Goal: Task Accomplishment & Management: Manage account settings

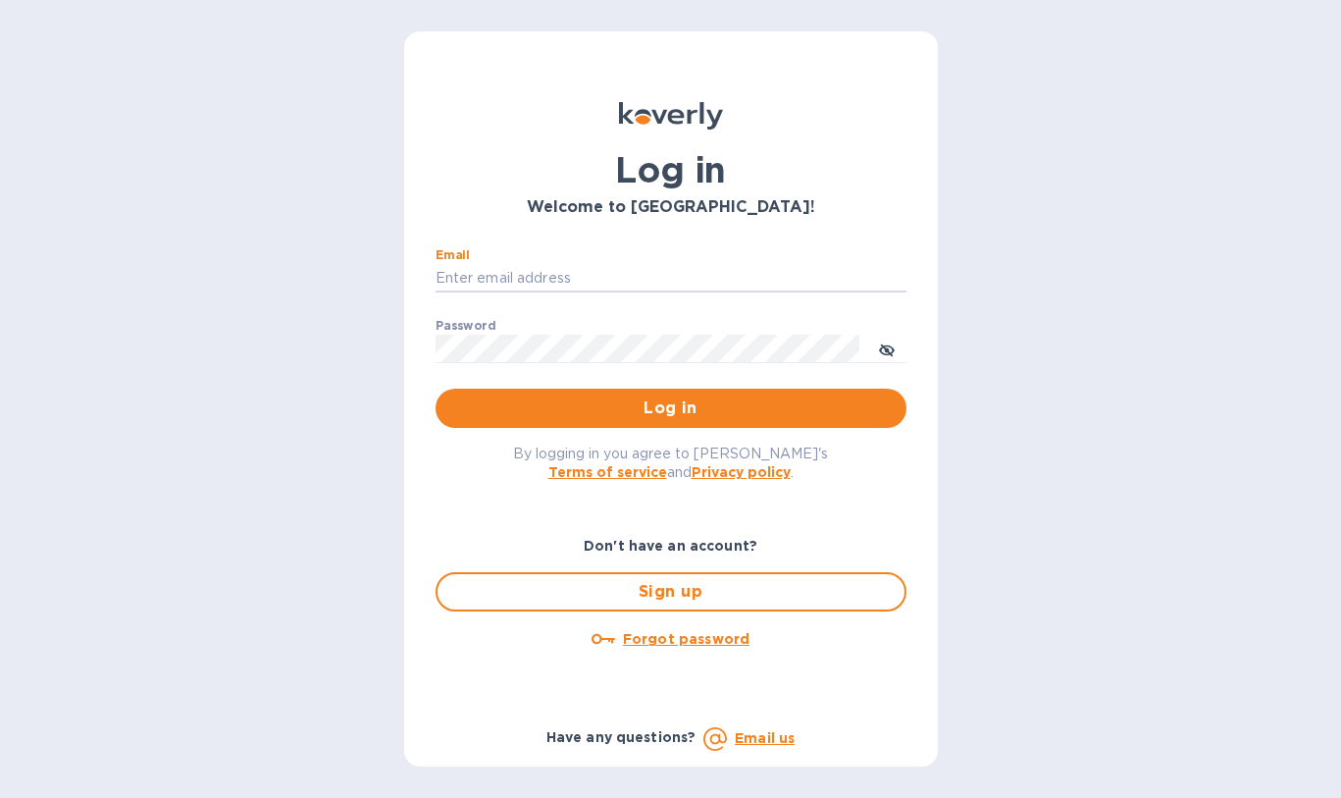
type input "[PERSON_NAME][EMAIL_ADDRESS][DOMAIN_NAME]"
click at [670, 407] on button "Log in" at bounding box center [671, 408] width 471 height 39
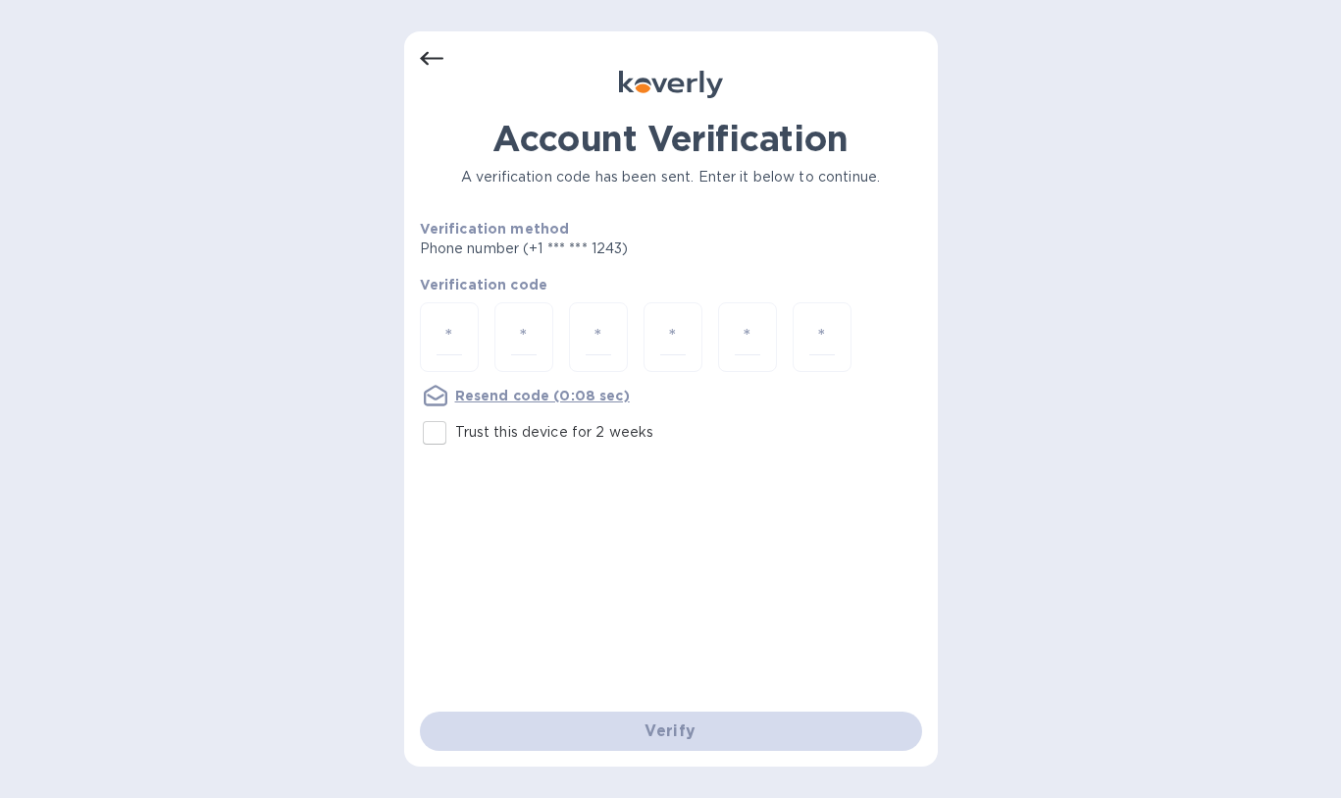
click at [434, 443] on input "Trust this device for 2 weeks" at bounding box center [434, 432] width 41 height 41
checkbox input "true"
click at [449, 370] on div at bounding box center [449, 337] width 59 height 70
type input "1"
type input "9"
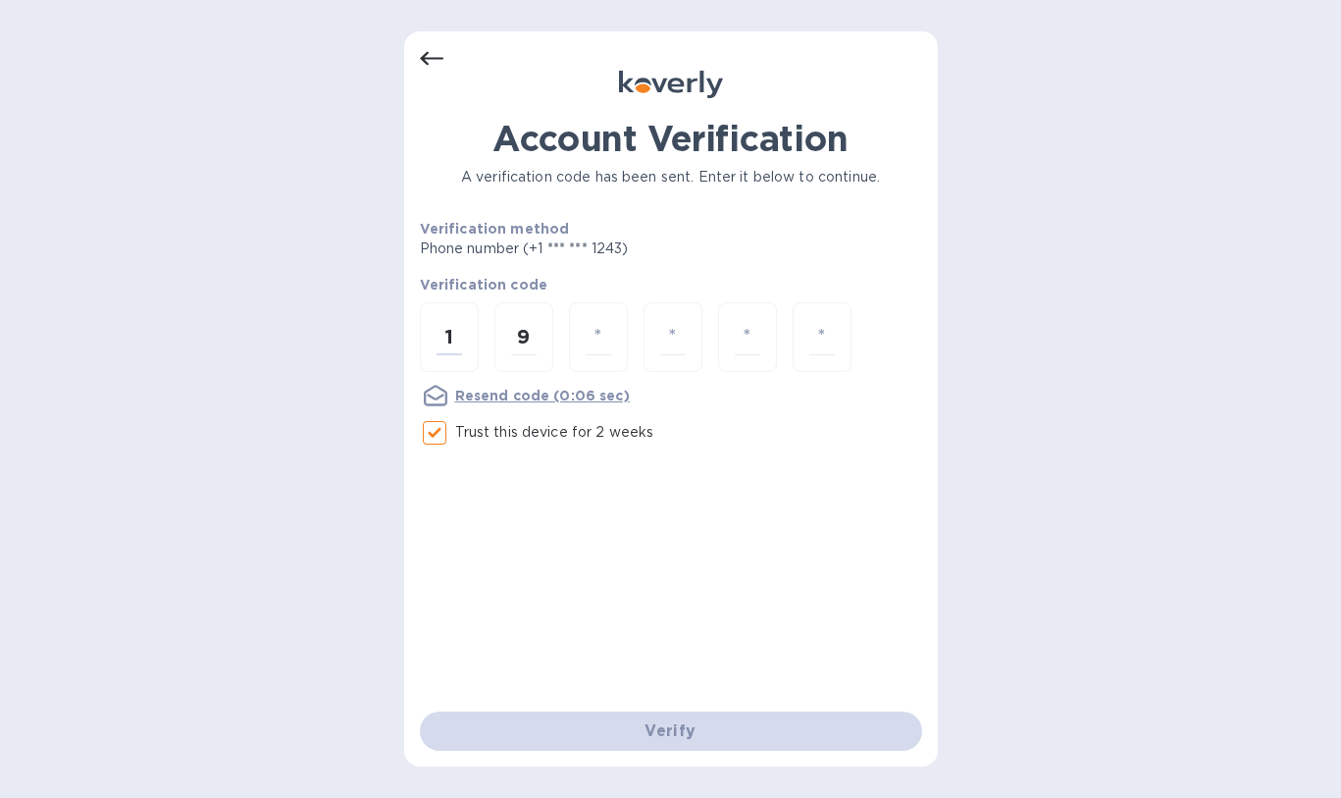
type input "2"
type input "6"
type input "0"
type input "9"
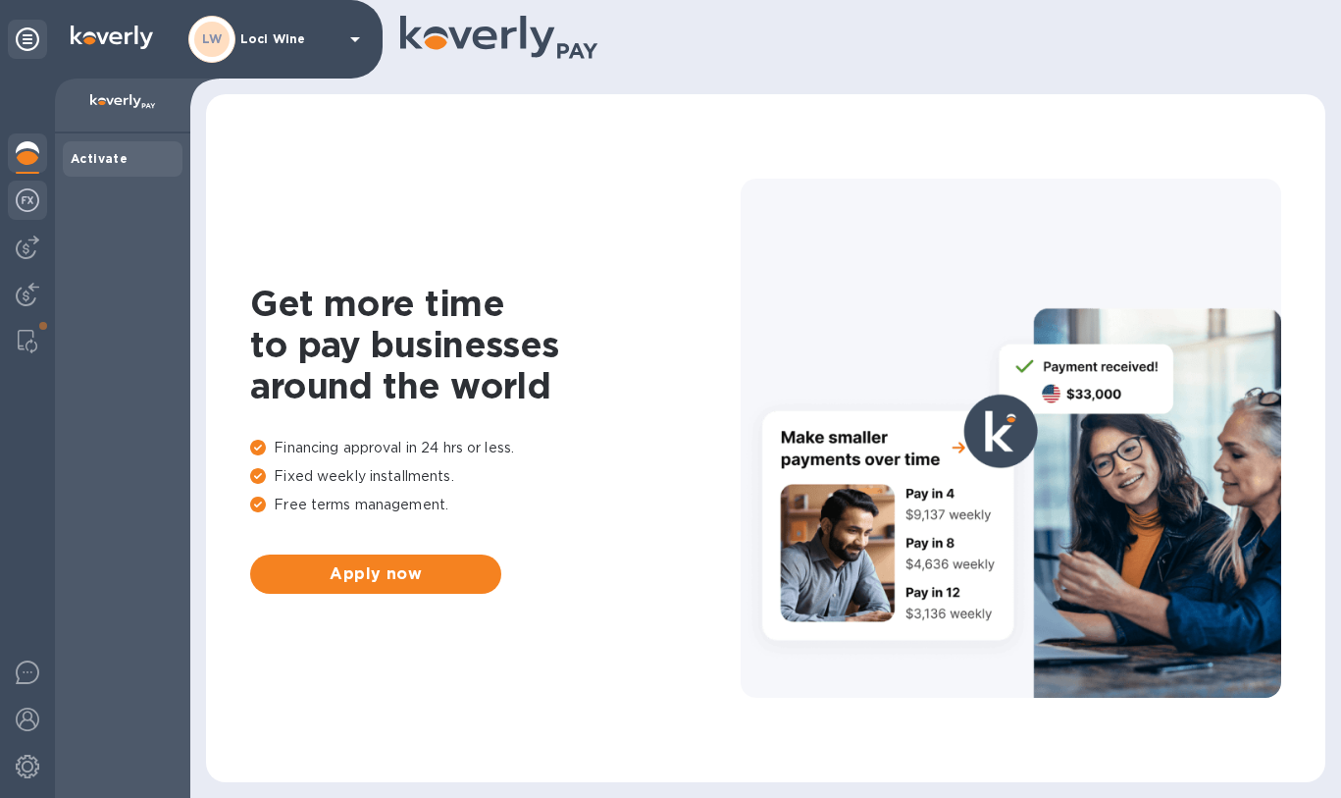
click at [31, 201] on img at bounding box center [28, 200] width 24 height 24
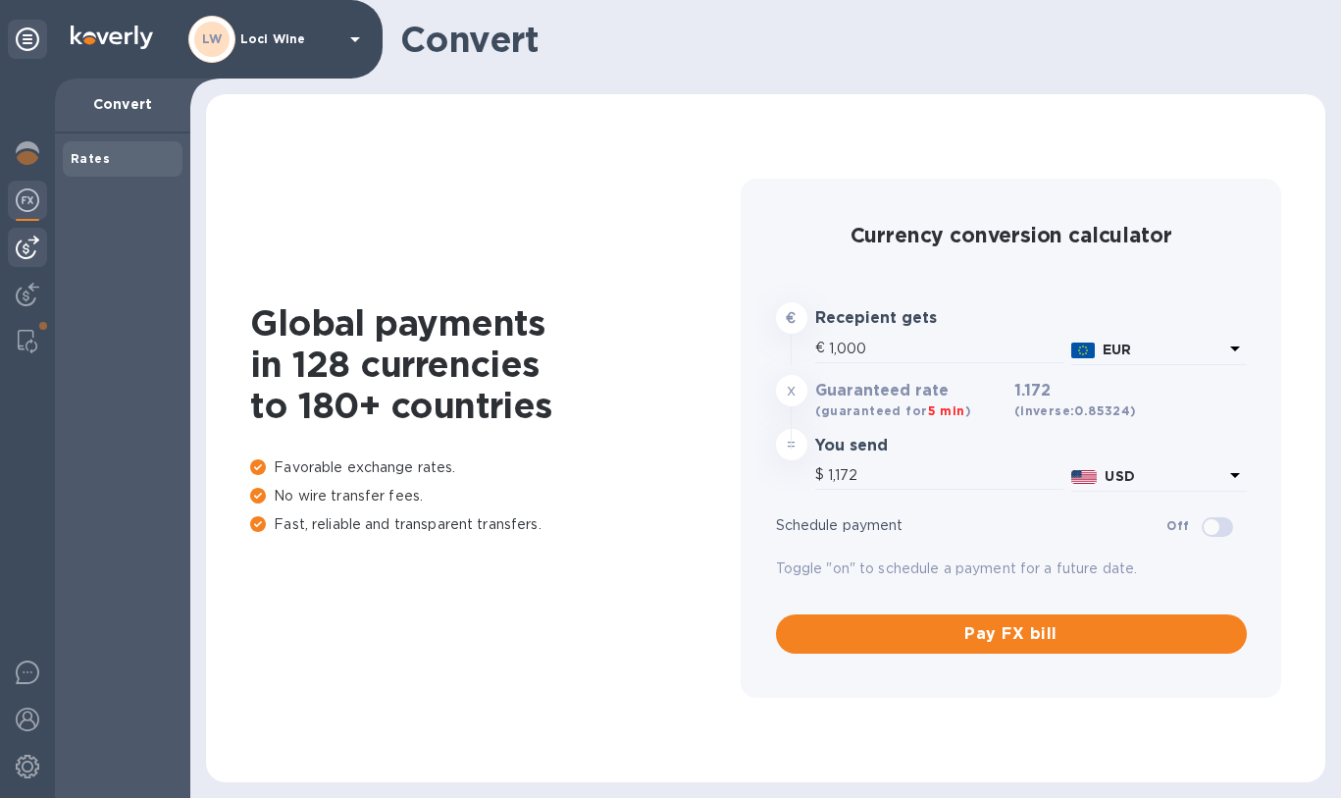
click at [36, 245] on img at bounding box center [28, 247] width 24 height 24
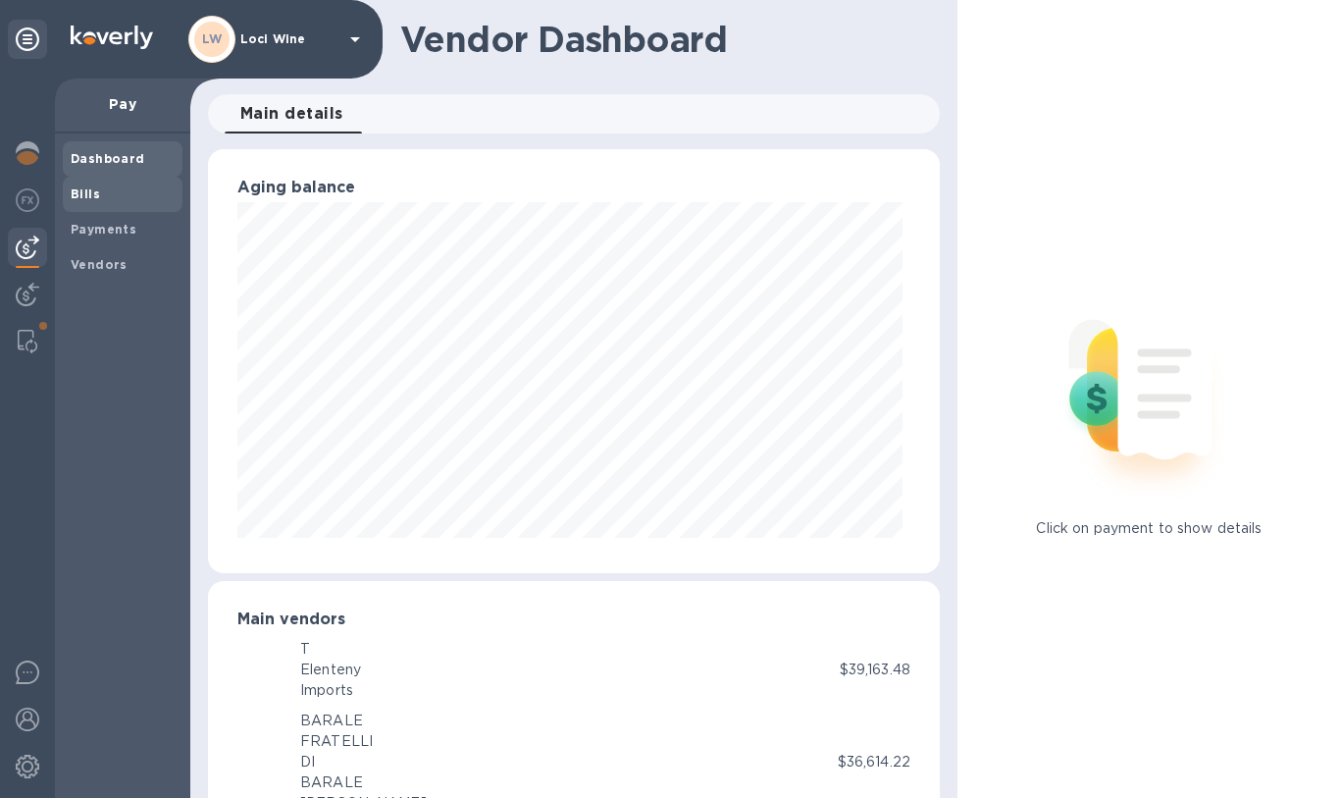
scroll to position [424, 724]
click at [101, 199] on span "Bills" at bounding box center [123, 194] width 104 height 20
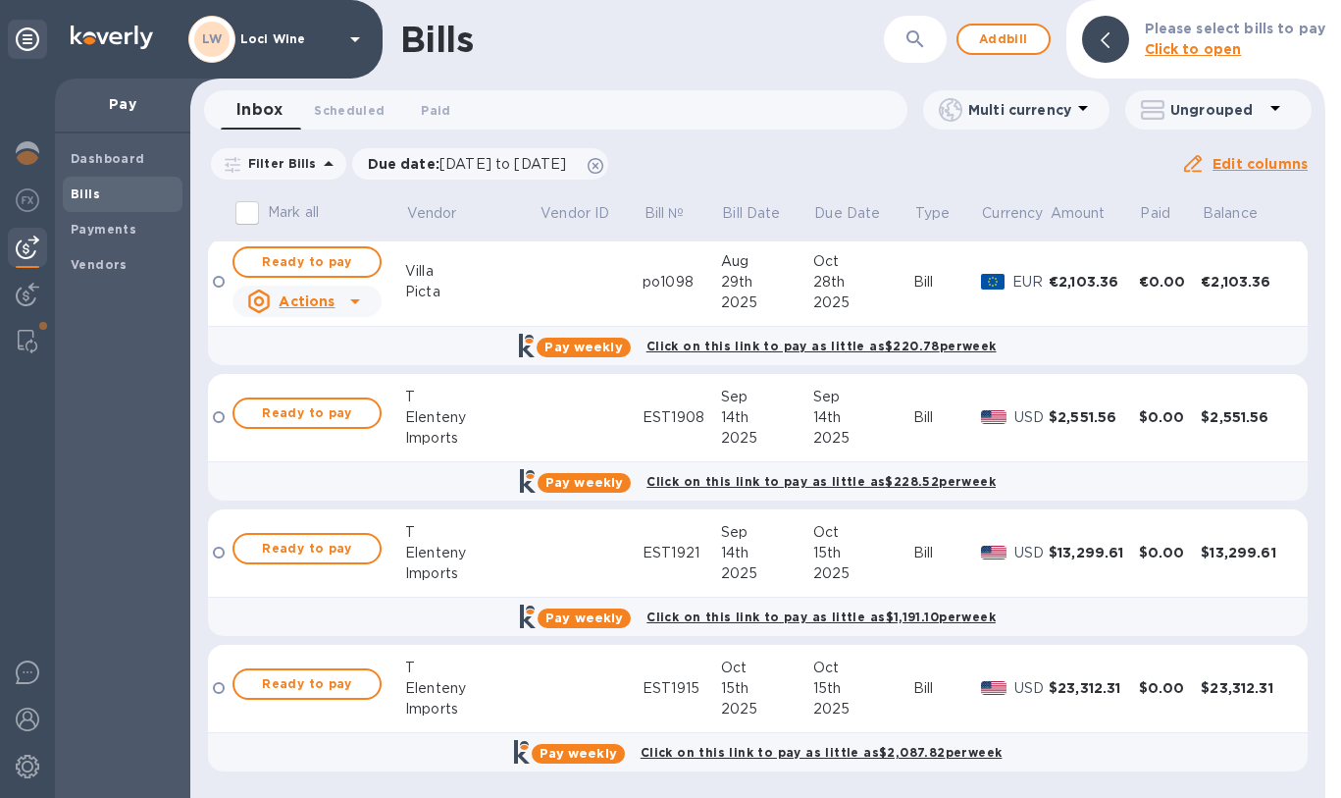
scroll to position [1204, 0]
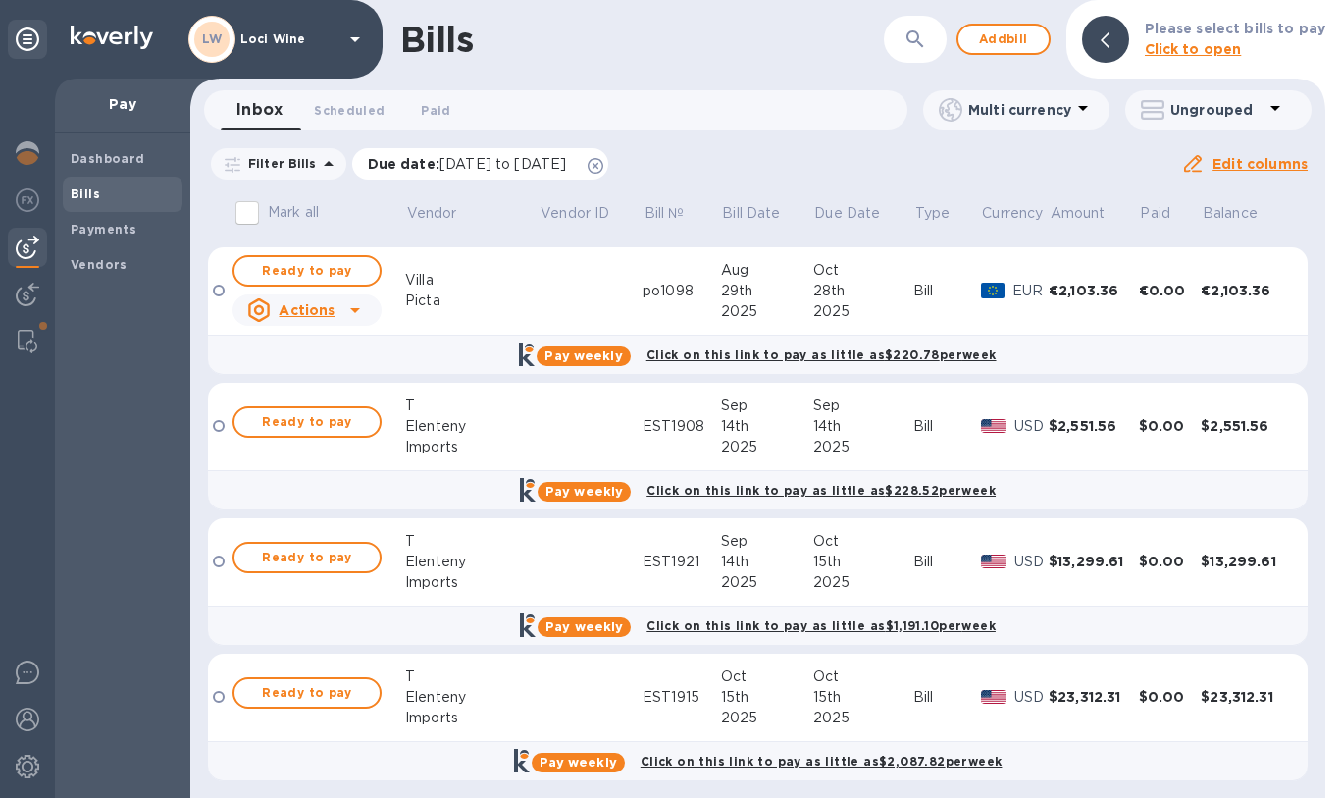
click at [462, 157] on span "07/04/2025 to 11/01/2025" at bounding box center [503, 164] width 127 height 16
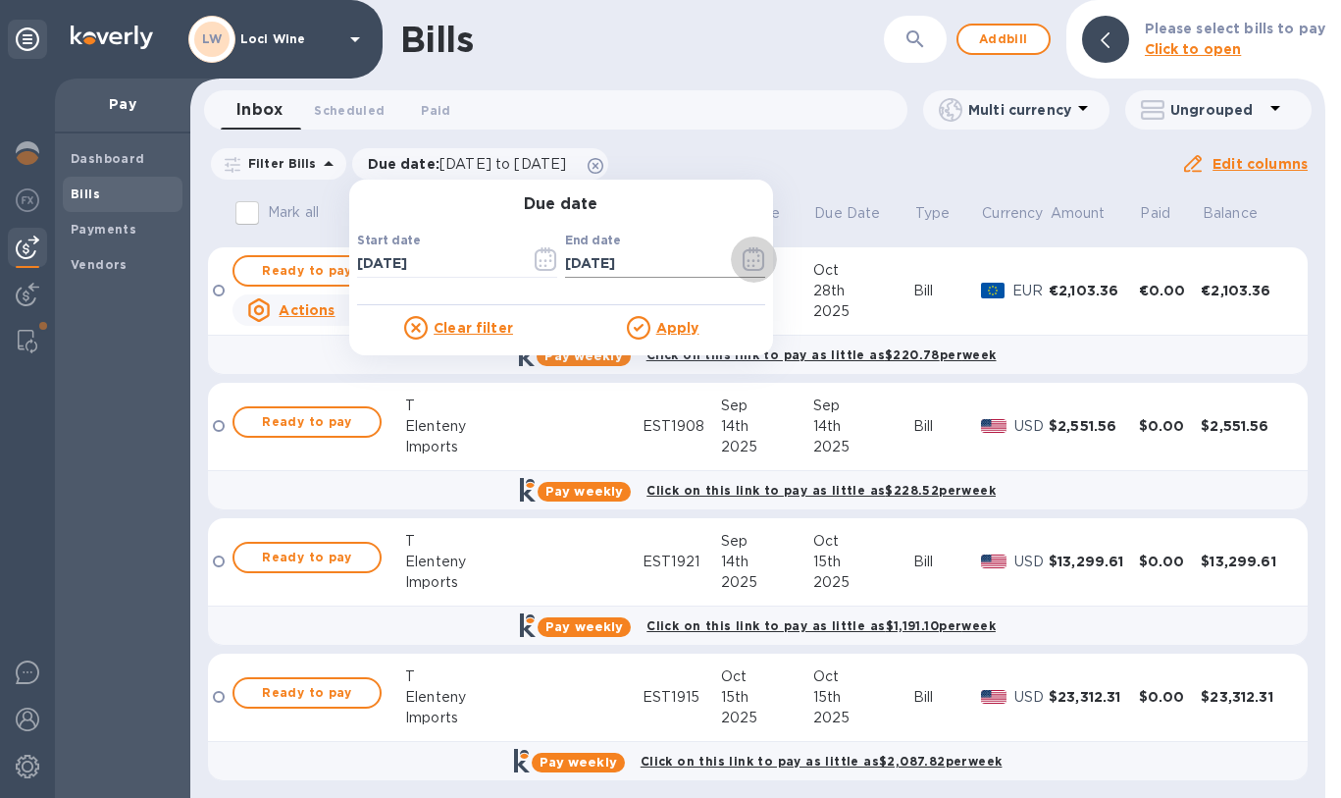
click at [750, 257] on icon "button" at bounding box center [754, 259] width 23 height 24
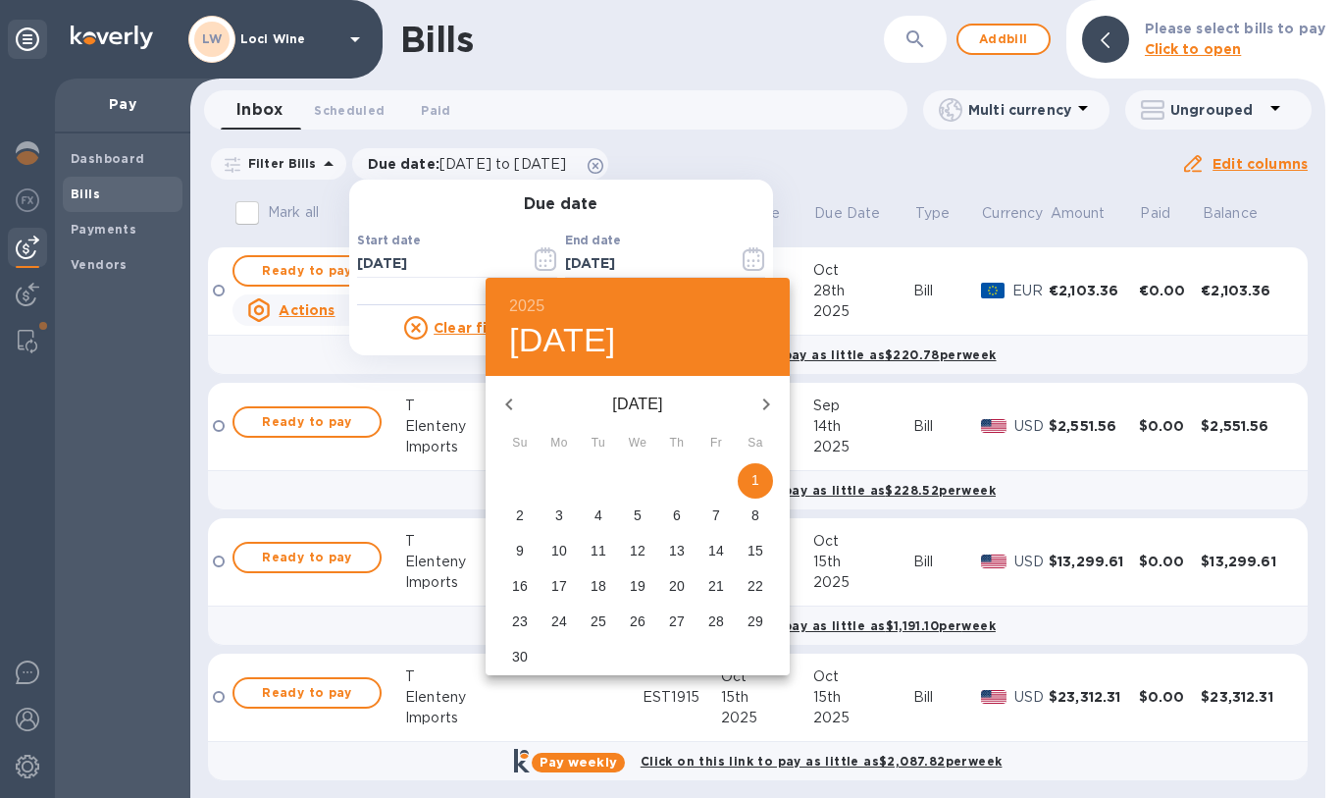
click at [772, 406] on icon "button" at bounding box center [766, 404] width 24 height 24
click at [564, 491] on button "1" at bounding box center [559, 480] width 35 height 35
type input "12/01/2025"
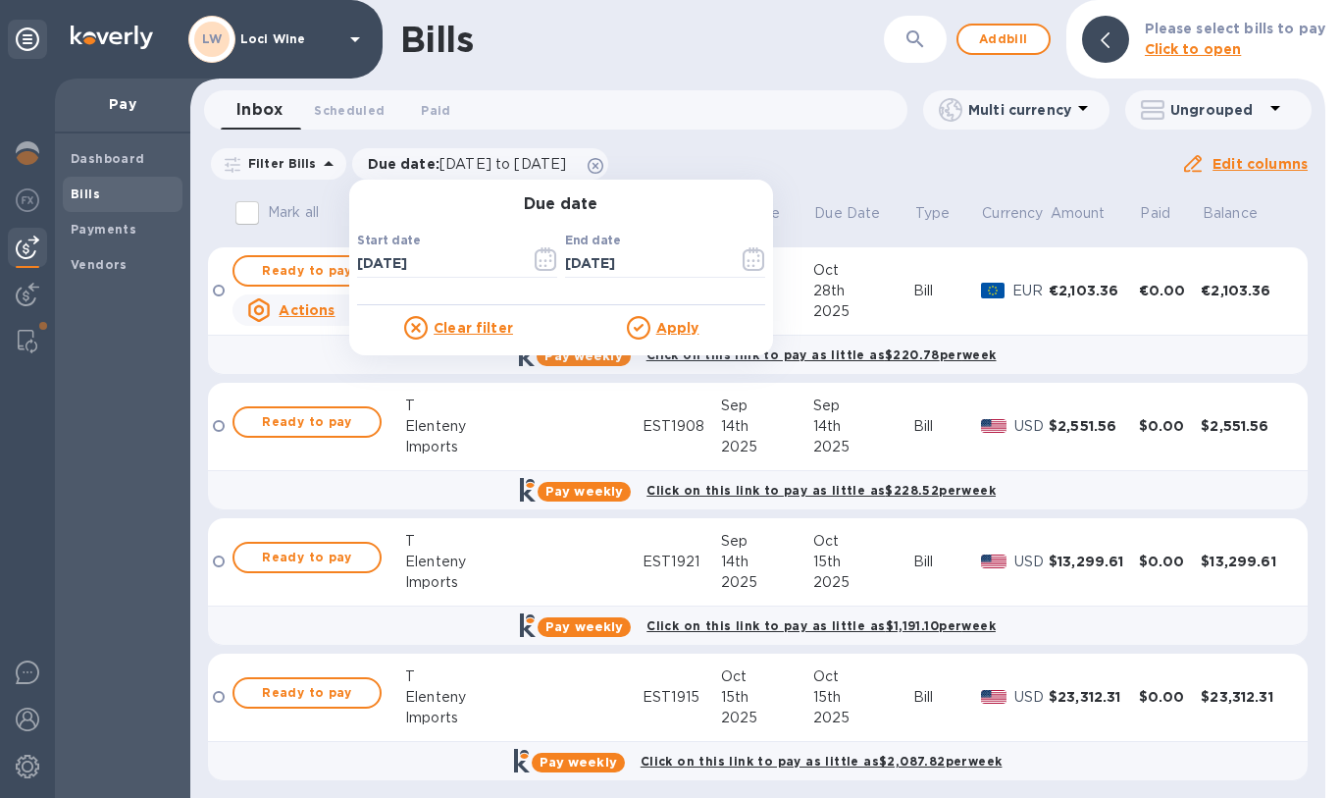
click at [672, 316] on div "Apply" at bounding box center [663, 328] width 204 height 24
click at [675, 320] on u "Apply" at bounding box center [677, 328] width 43 height 16
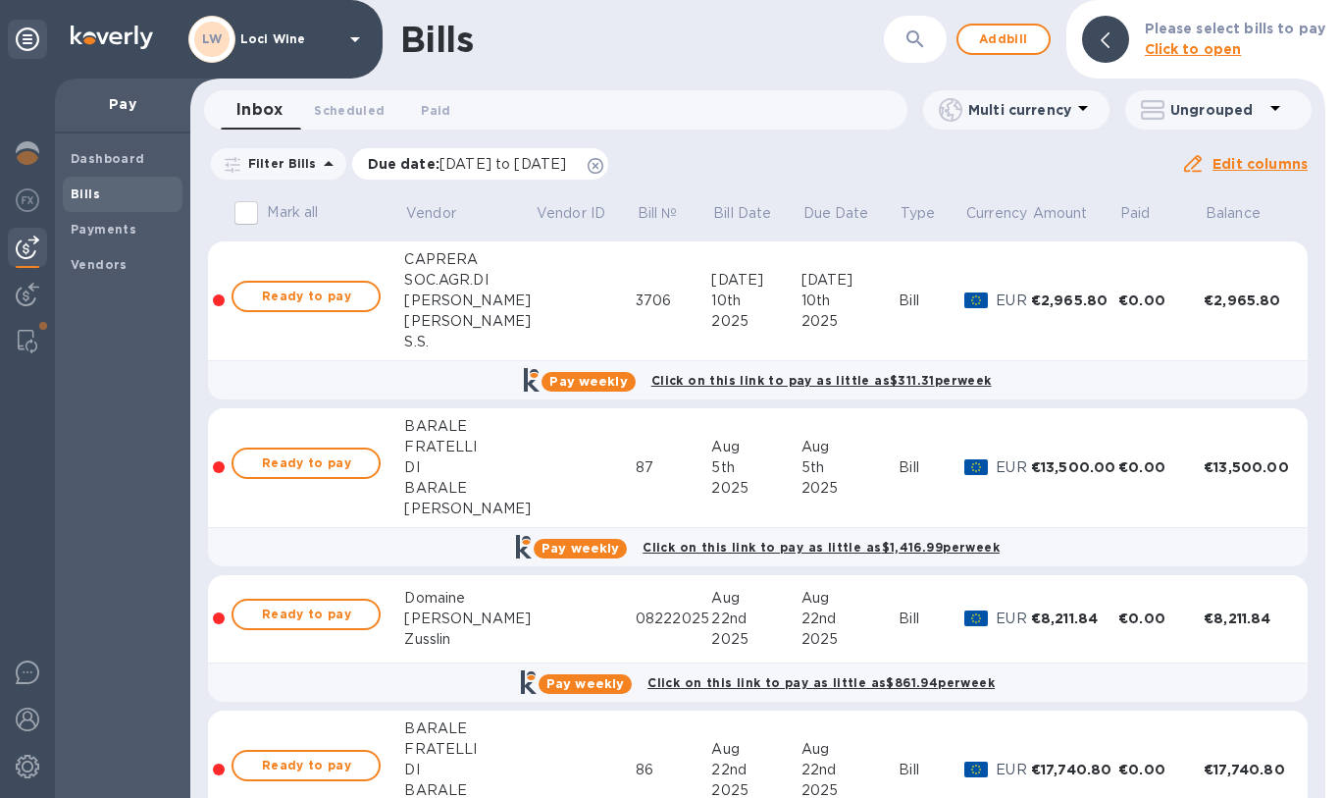
click at [603, 167] on icon at bounding box center [596, 166] width 16 height 16
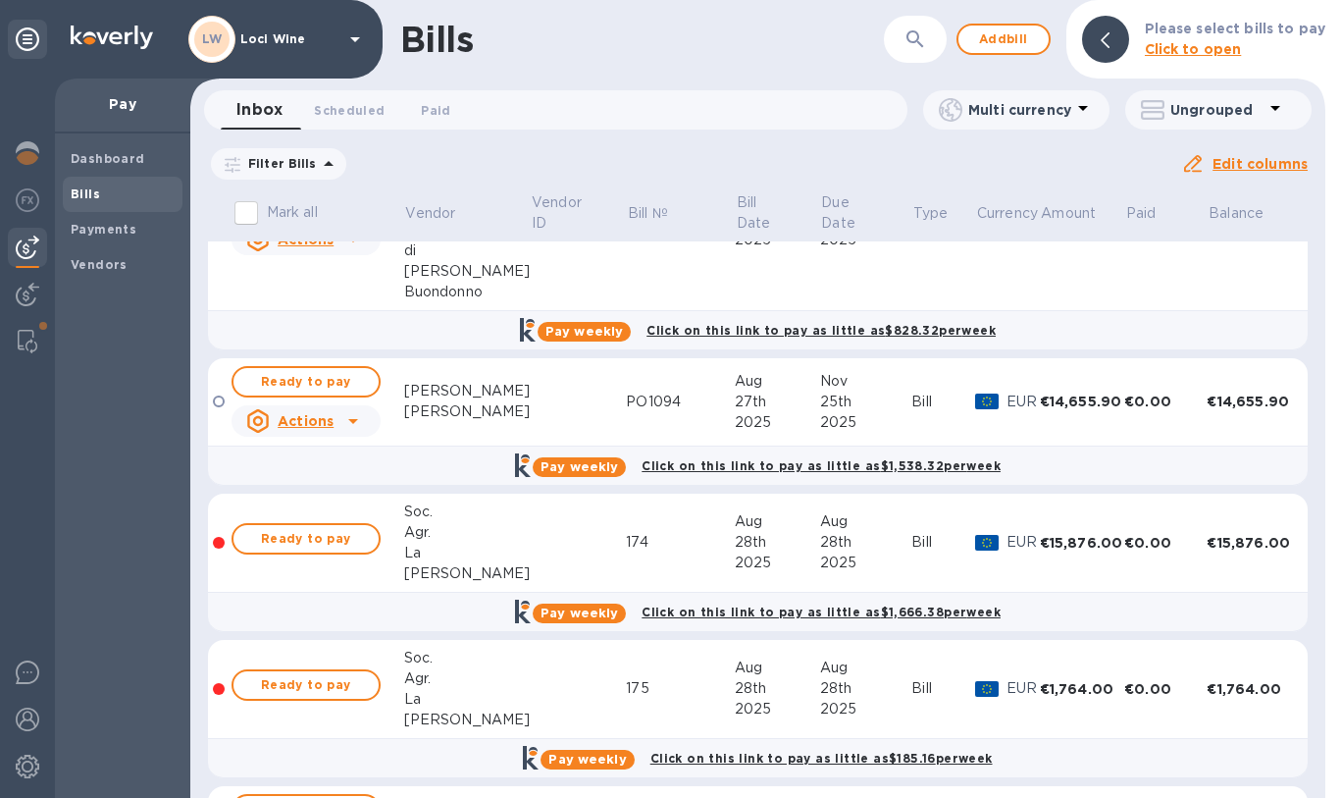
scroll to position [1200, 0]
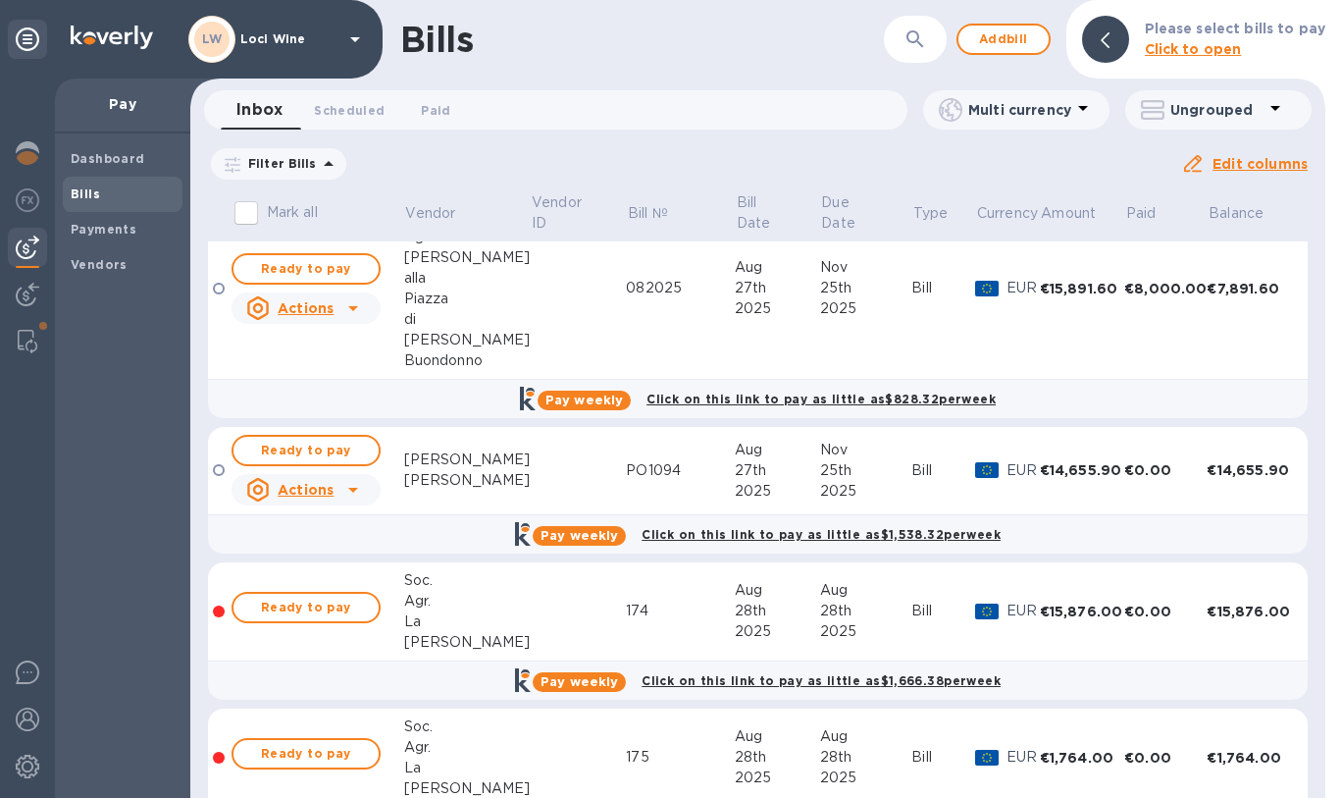
click at [487, 466] on div "Massimo" at bounding box center [467, 459] width 127 height 21
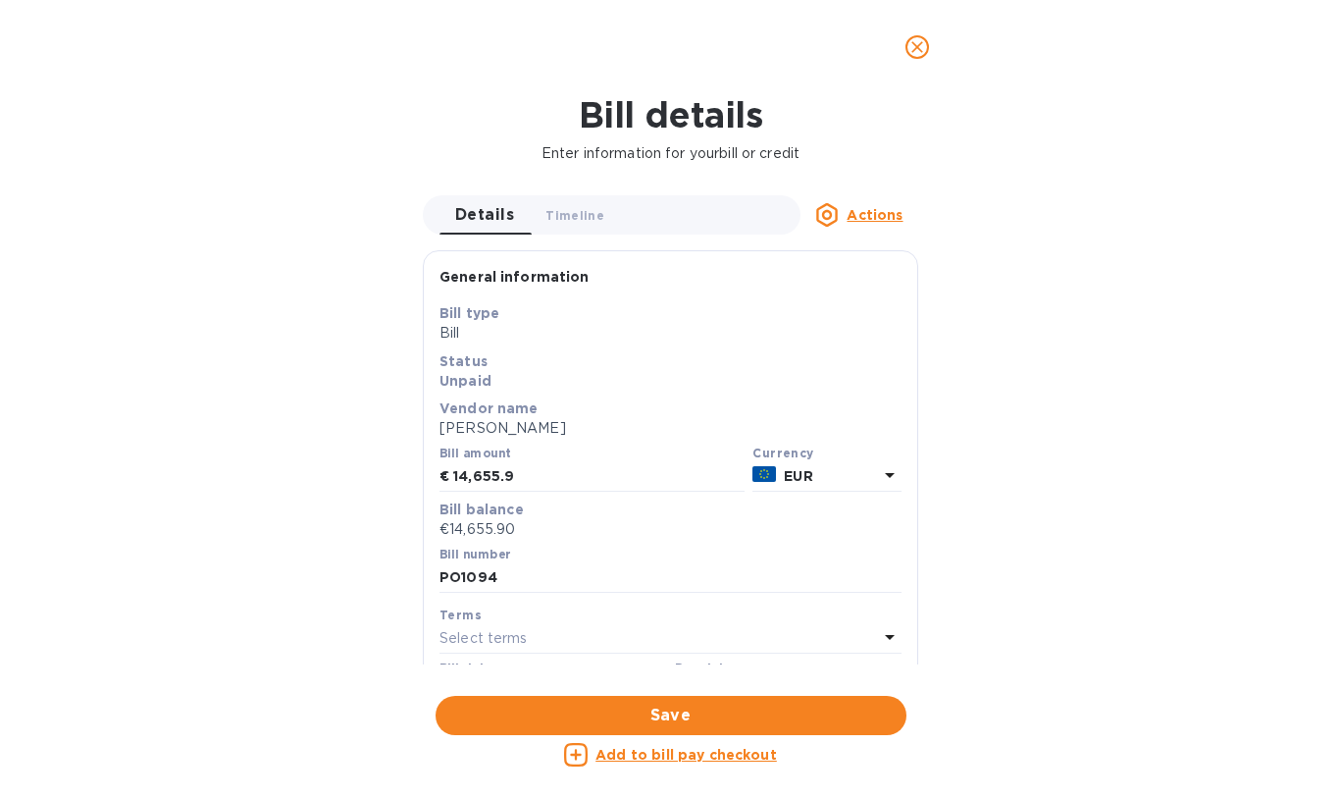
scroll to position [0, 0]
click at [927, 44] on span "close" at bounding box center [918, 47] width 24 height 24
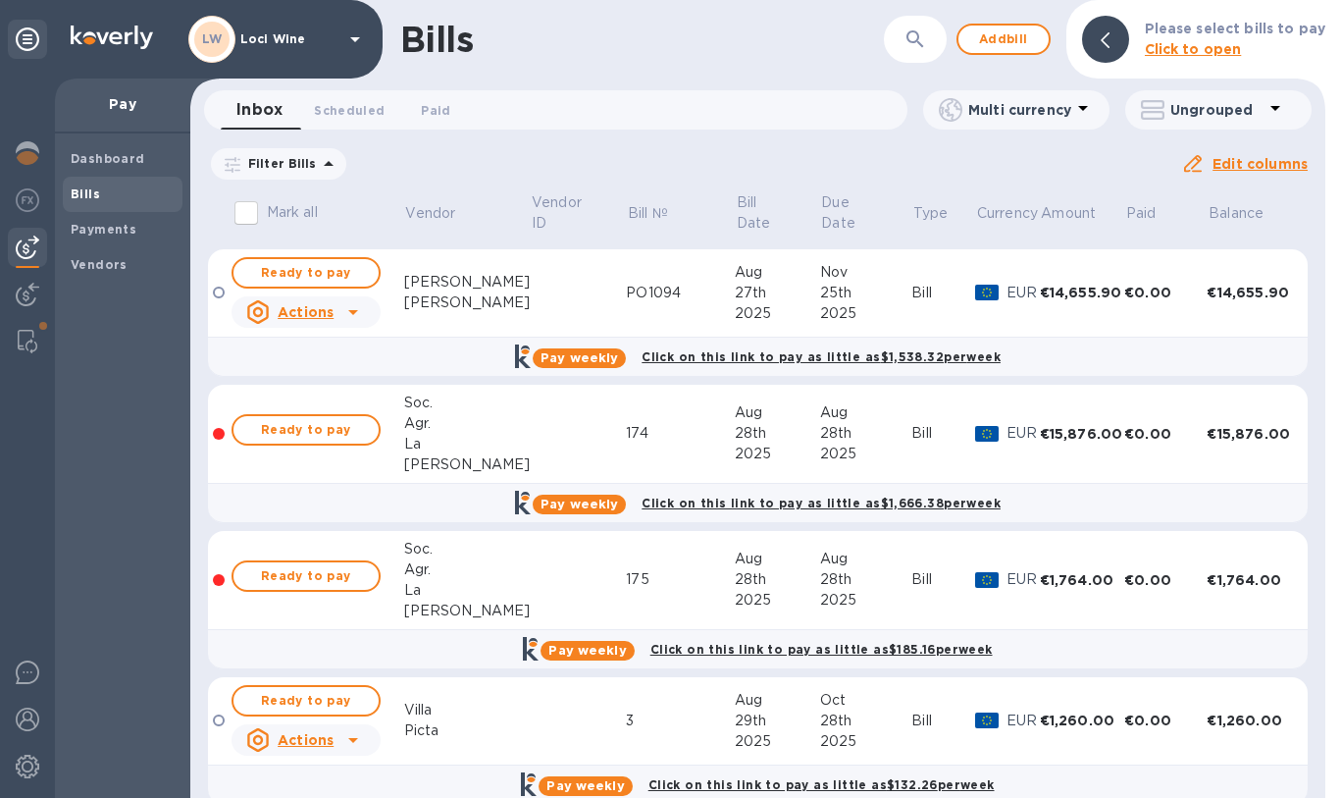
scroll to position [1273, 0]
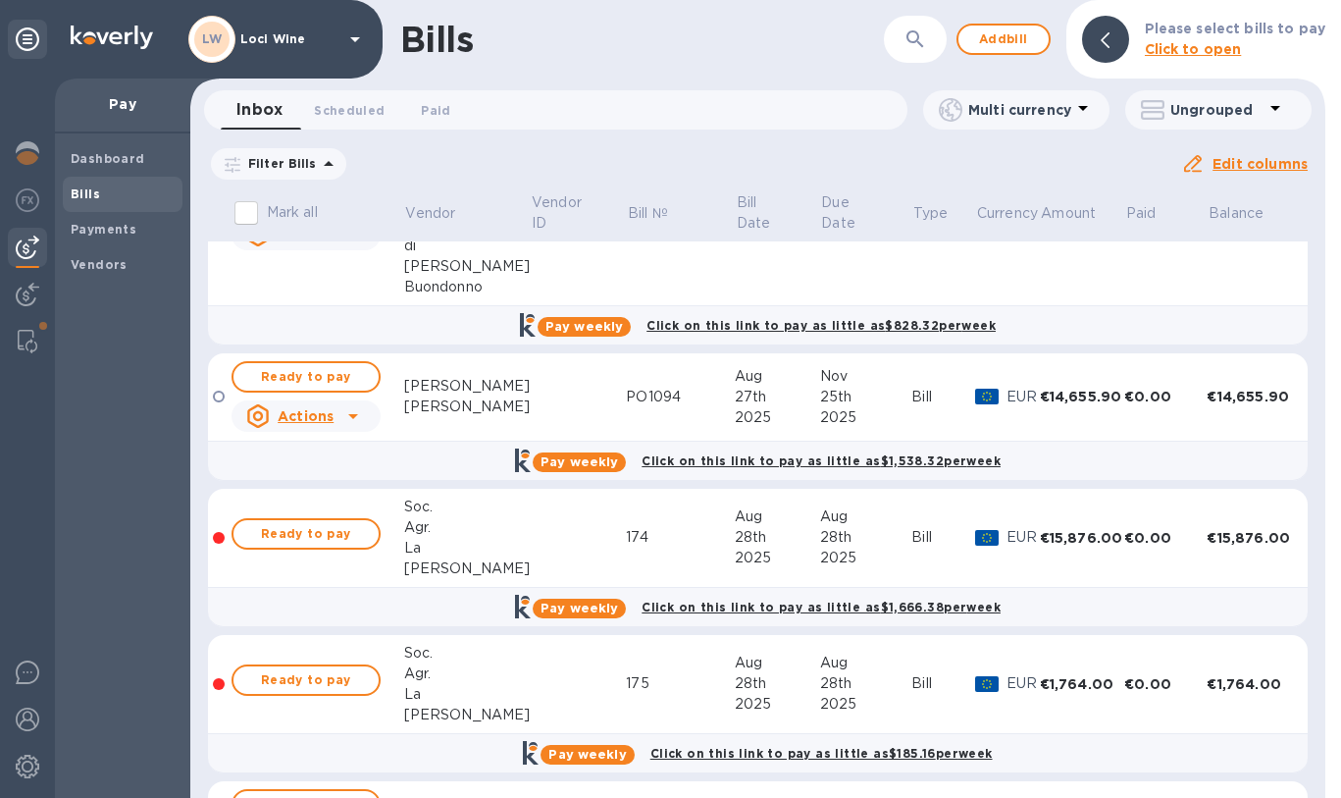
click at [357, 415] on icon at bounding box center [353, 416] width 24 height 24
click at [325, 538] on b "Delete" at bounding box center [310, 543] width 49 height 16
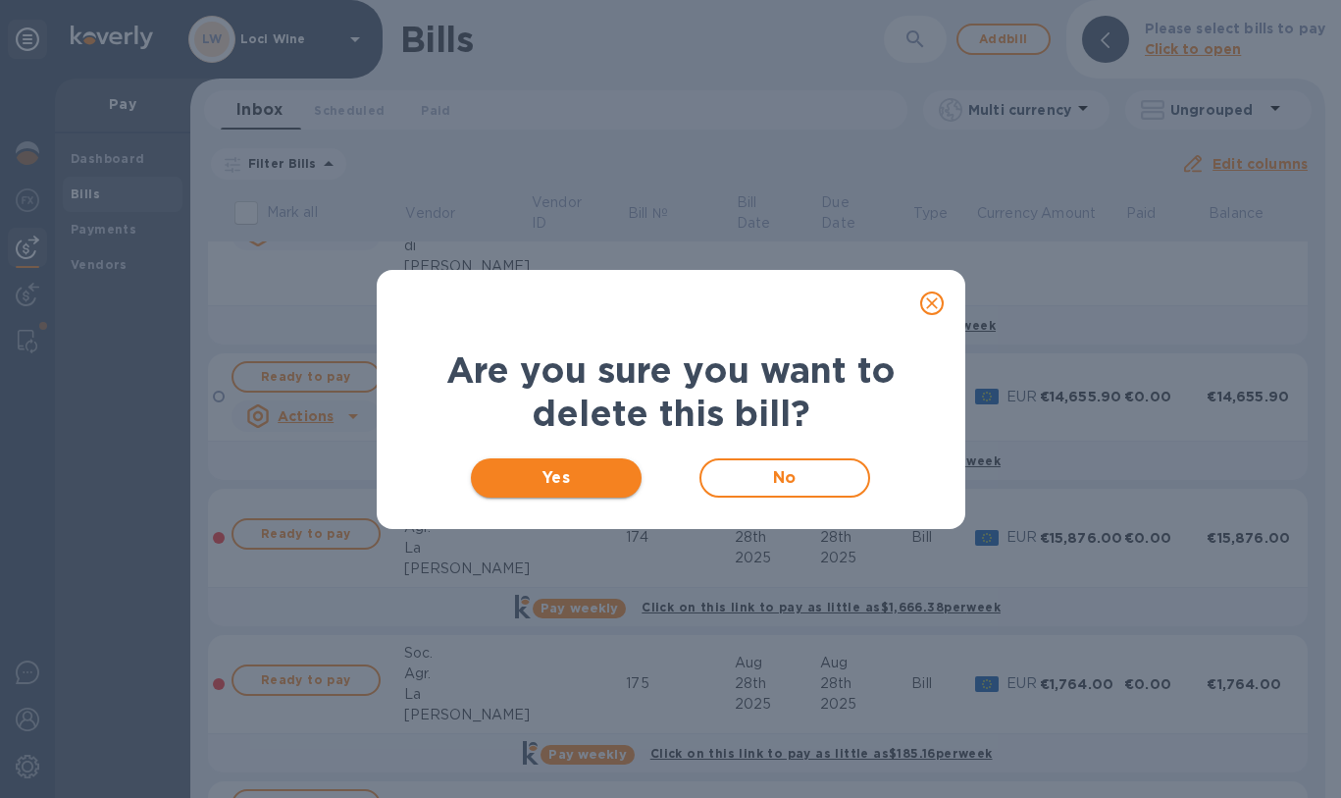
click at [566, 476] on span "Yes" at bounding box center [557, 478] width 140 height 24
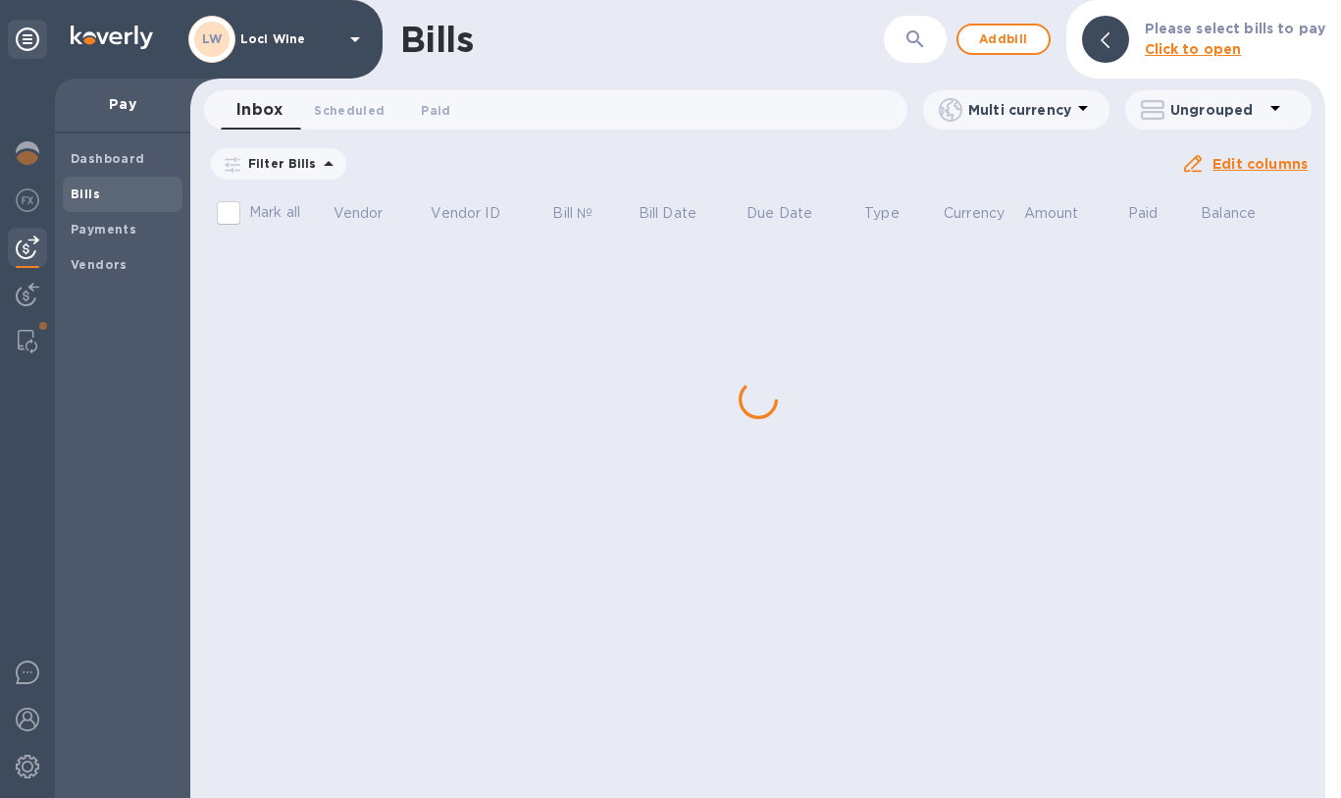
scroll to position [0, 0]
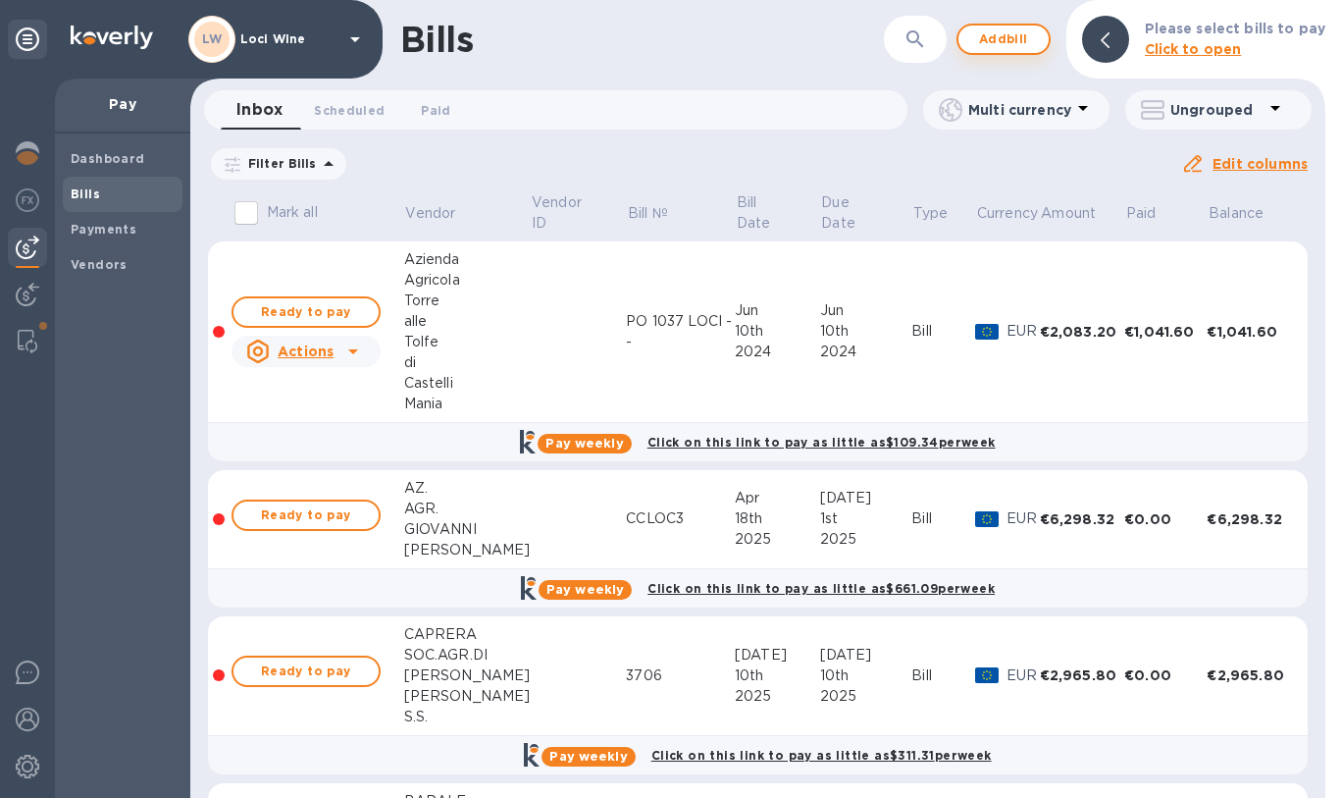
click at [1003, 38] on span "Add bill" at bounding box center [1003, 39] width 59 height 24
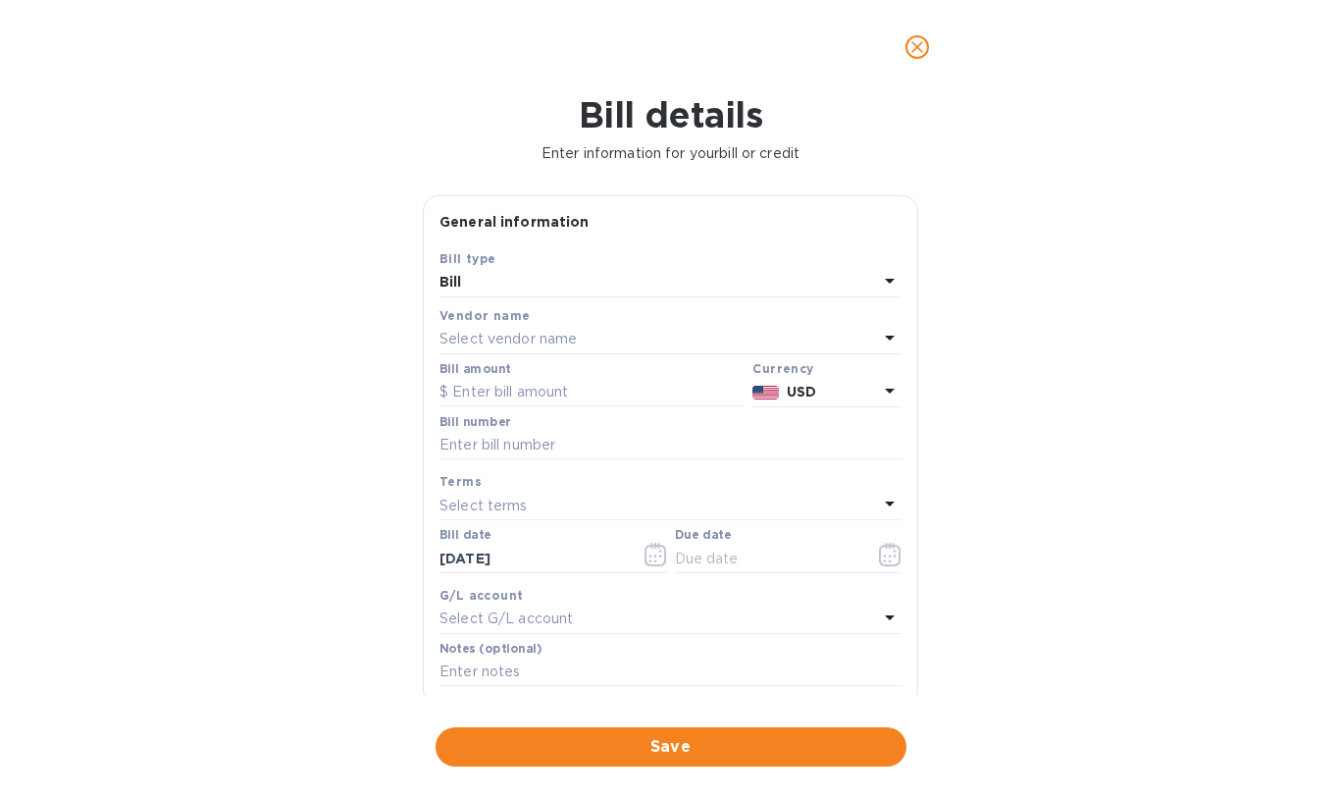
click at [576, 334] on p "Select vendor name" at bounding box center [508, 339] width 137 height 21
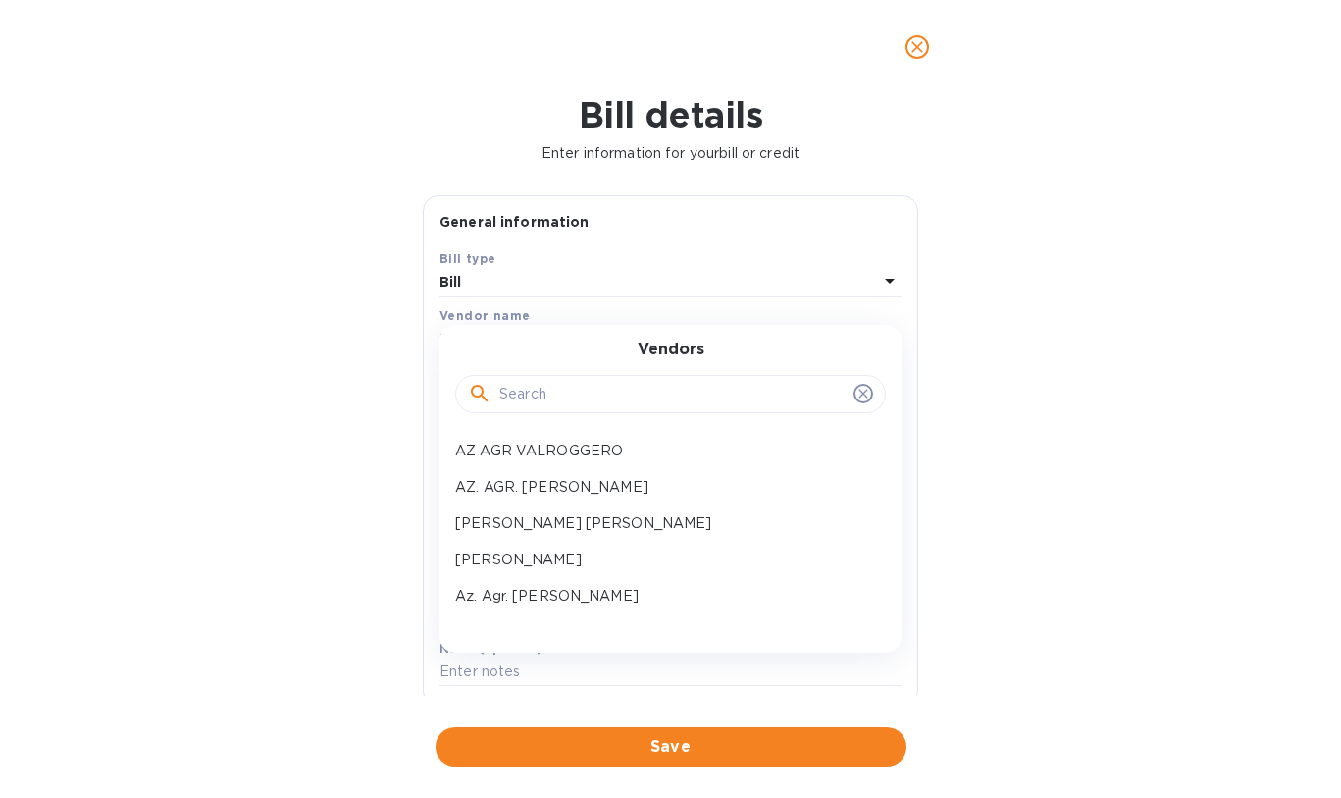
click at [573, 388] on input "text" at bounding box center [672, 394] width 346 height 29
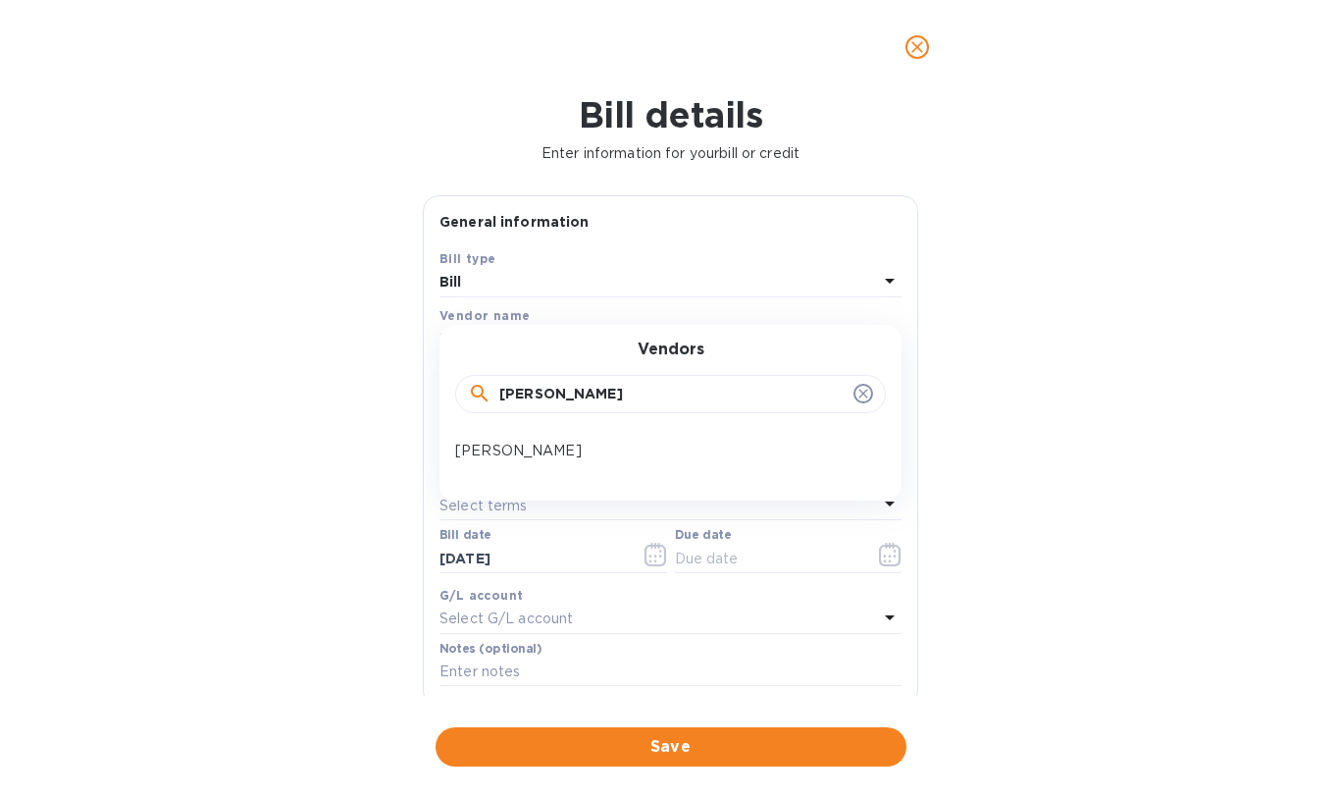
type input "Coletti"
drag, startPoint x: 563, startPoint y: 428, endPoint x: 553, endPoint y: 451, distance: 25.5
click at [553, 451] on p "Massimo Coletti" at bounding box center [662, 451] width 415 height 21
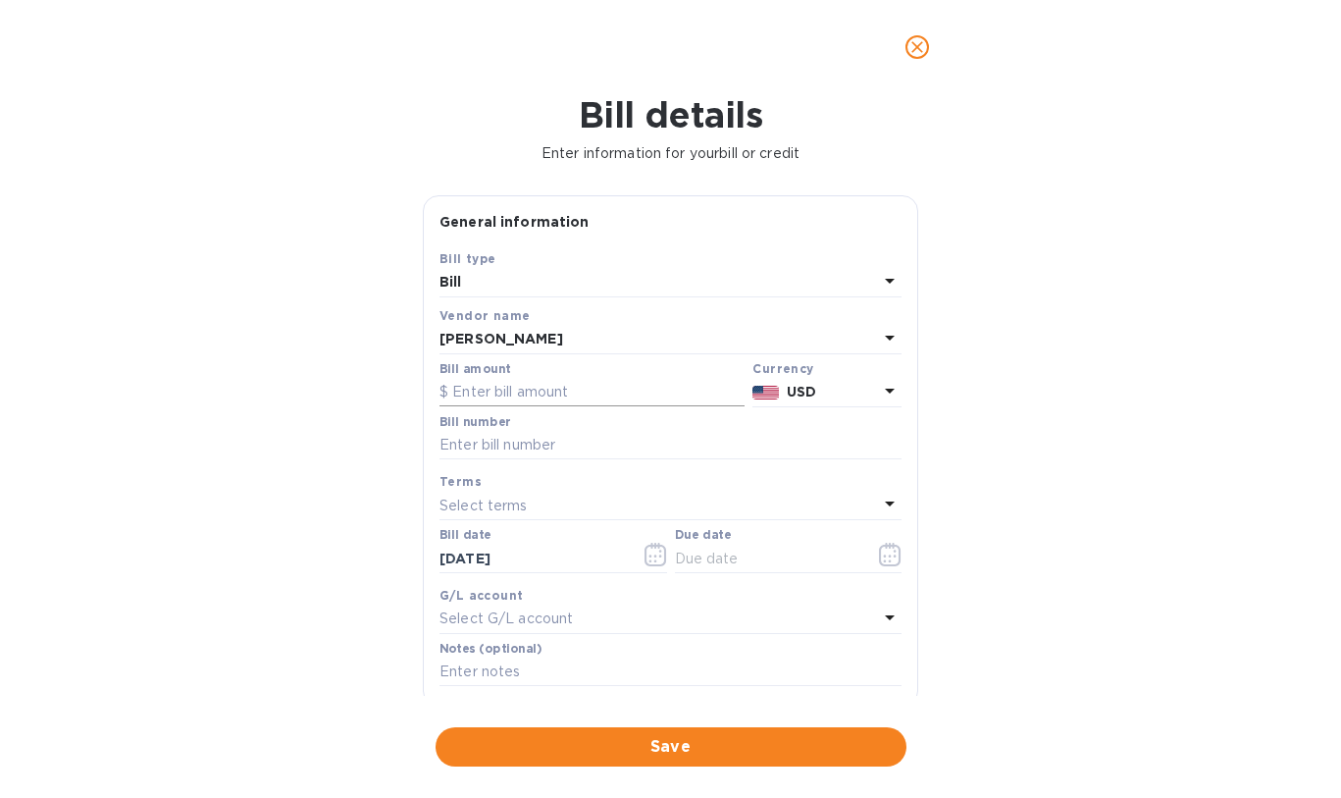
click at [536, 393] on input "text" at bounding box center [592, 392] width 305 height 29
type input "15,658.40"
click at [842, 384] on p "USD" at bounding box center [832, 392] width 91 height 21
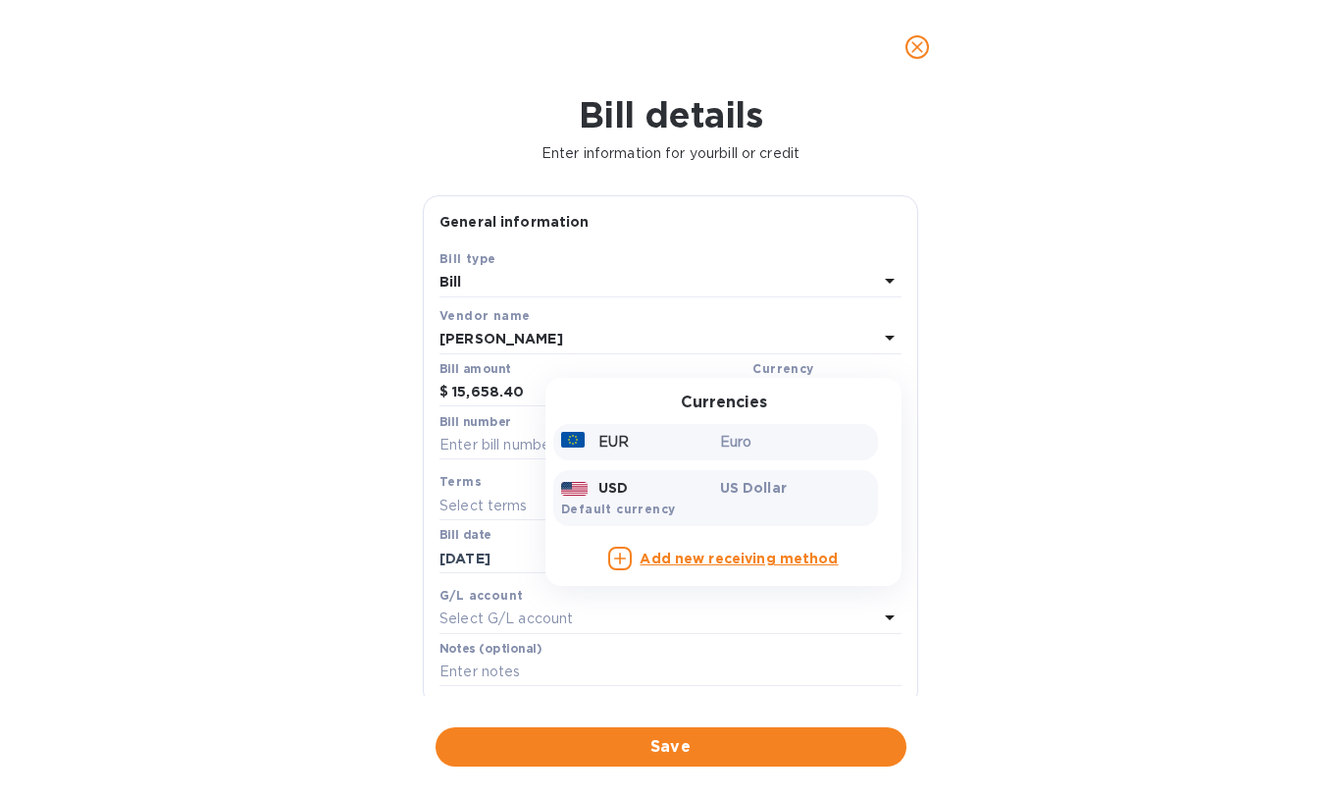
click at [754, 429] on div "Euro" at bounding box center [795, 442] width 159 height 28
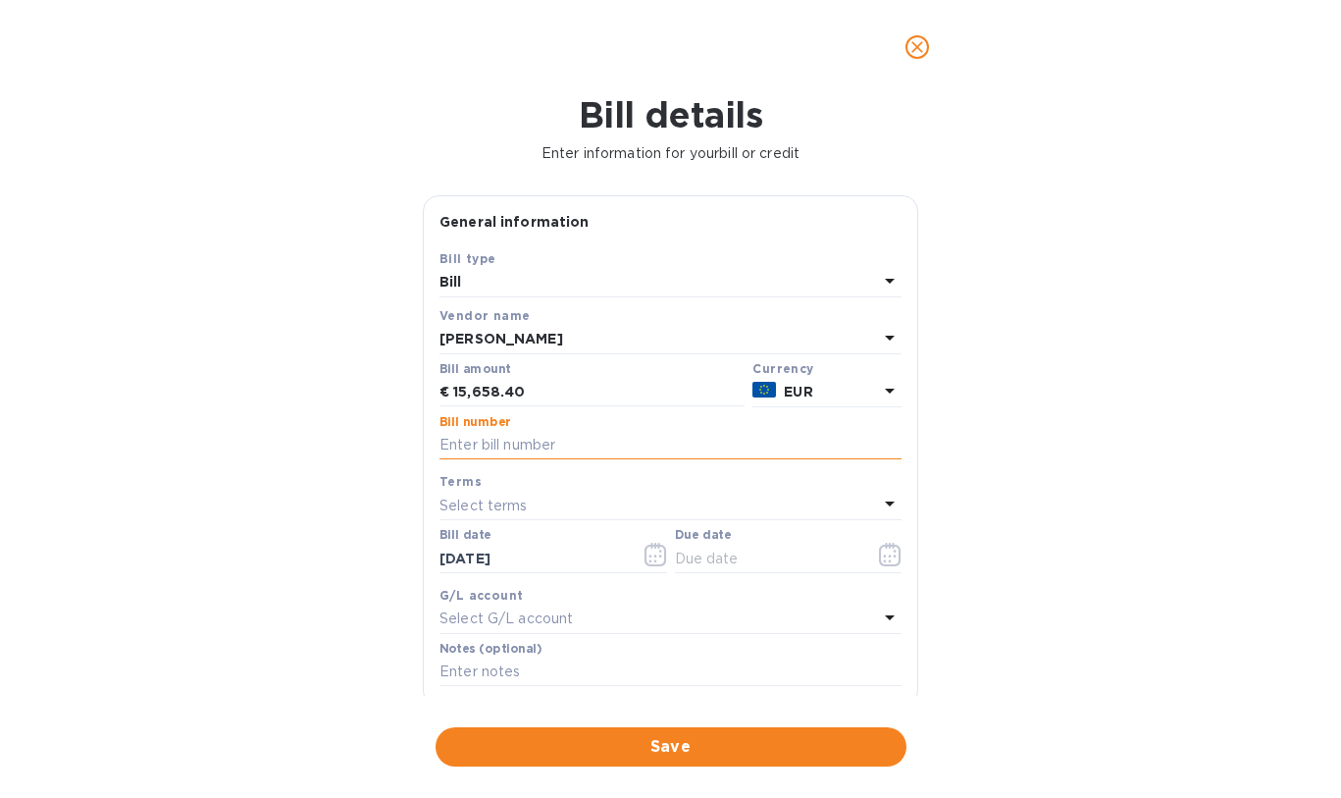
click at [558, 444] on input "text" at bounding box center [671, 445] width 462 height 29
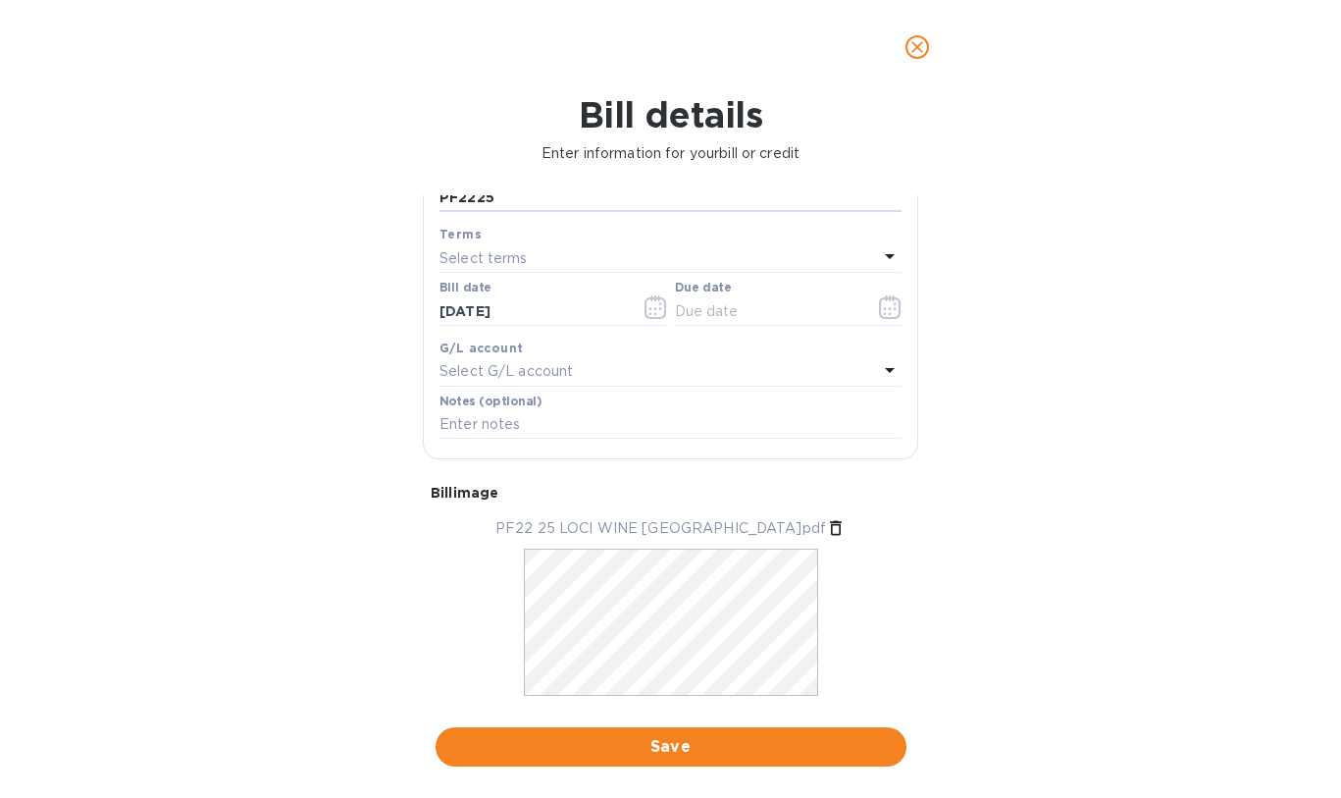
type input "PF2225"
click at [524, 248] on p "Select terms" at bounding box center [484, 258] width 88 height 21
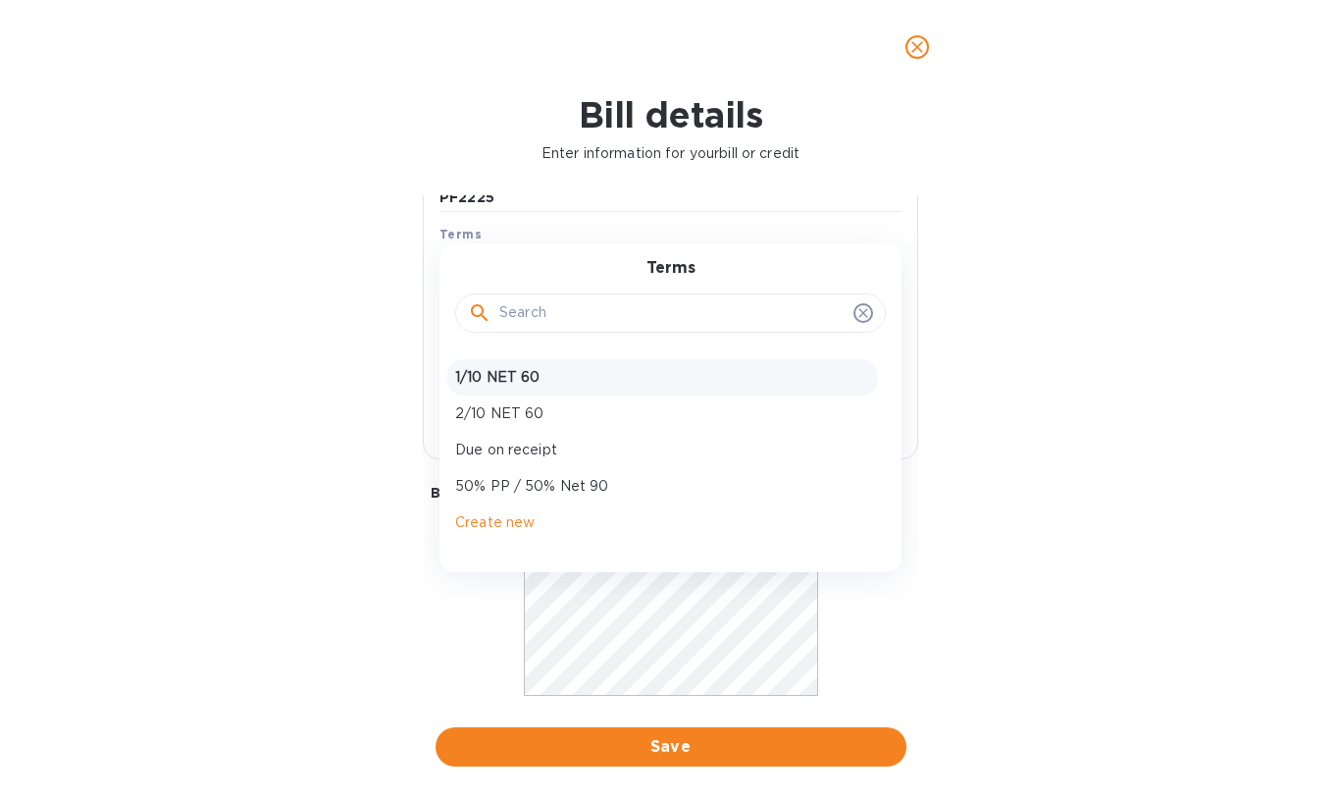
scroll to position [66, 0]
click at [520, 476] on p "50% PP / 50% Net 90" at bounding box center [662, 486] width 415 height 21
type input "12/01/2025"
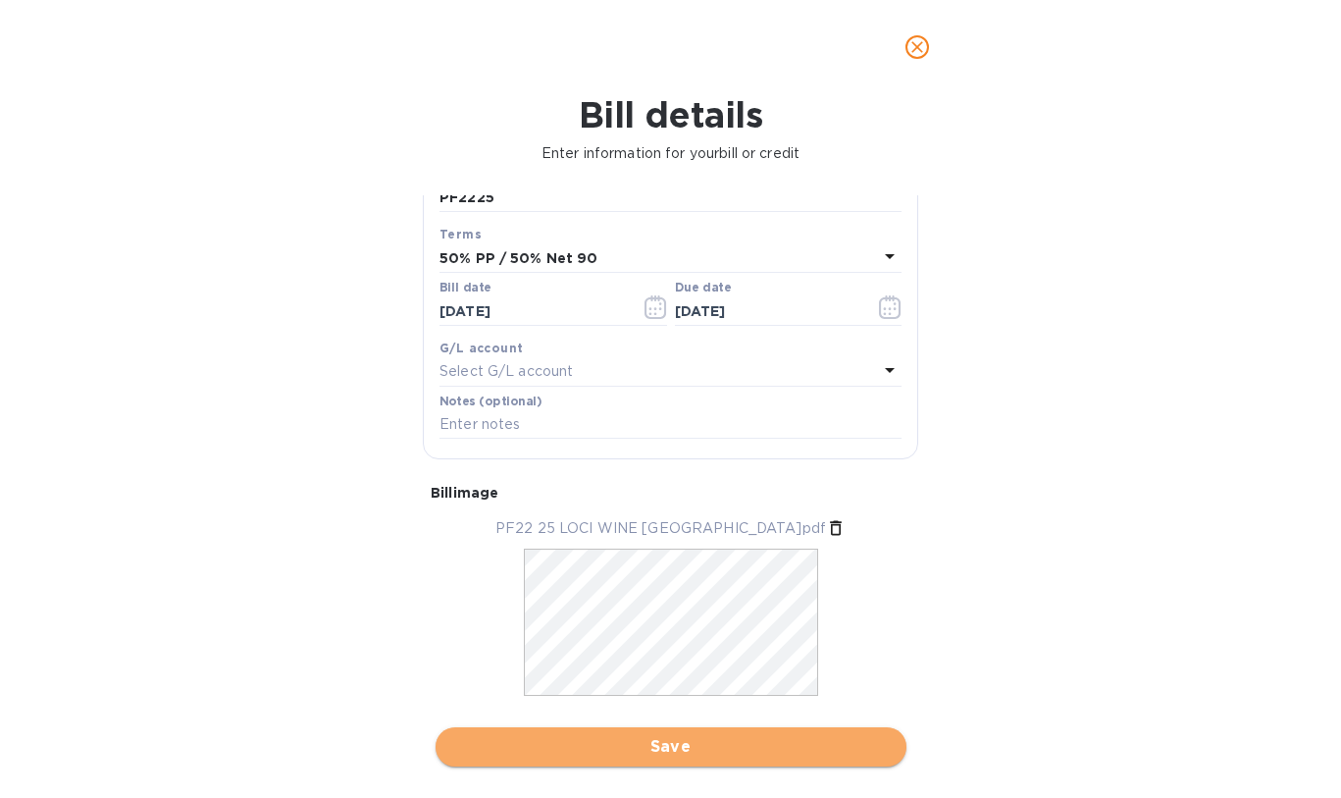
click at [615, 735] on span "Save" at bounding box center [671, 747] width 440 height 24
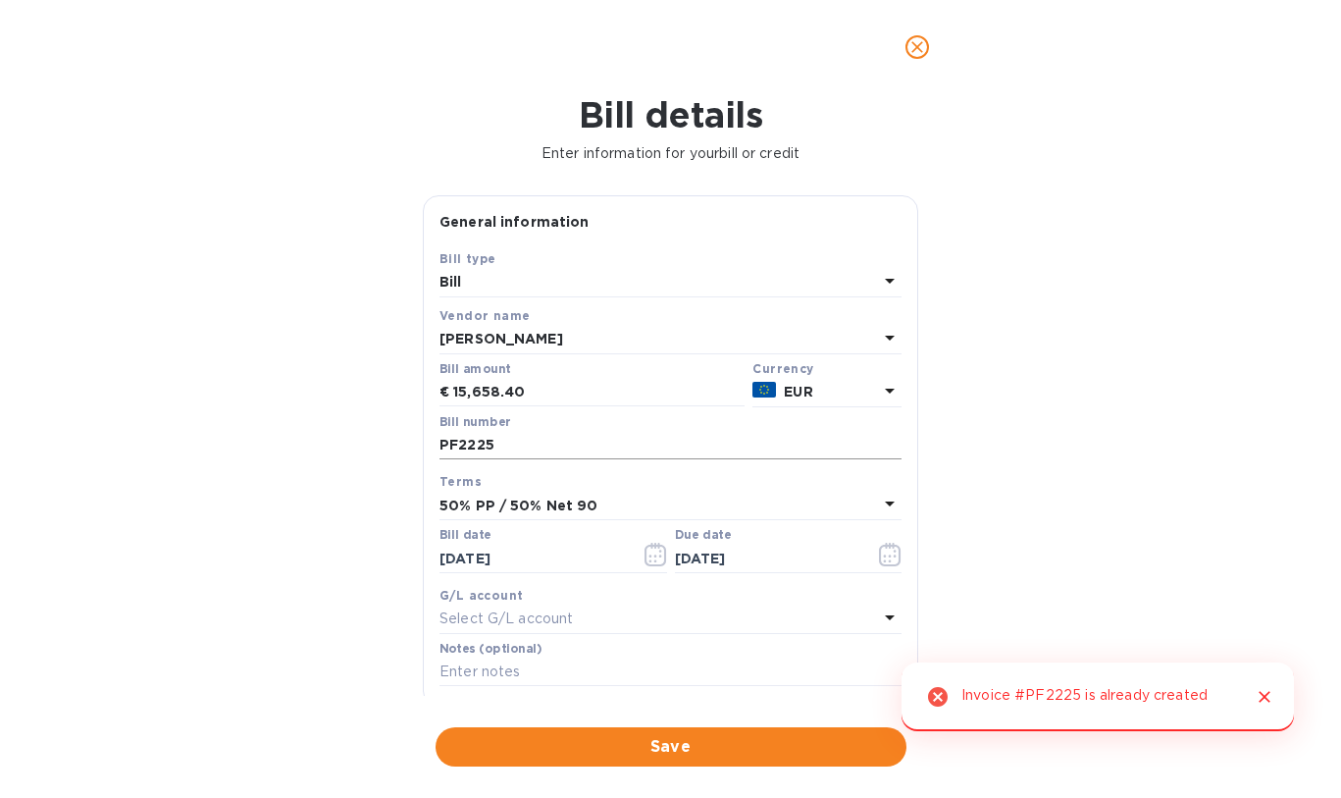
scroll to position [0, 0]
click at [561, 450] on input "PF2225" at bounding box center [671, 445] width 462 height 29
type input "PF2225REV"
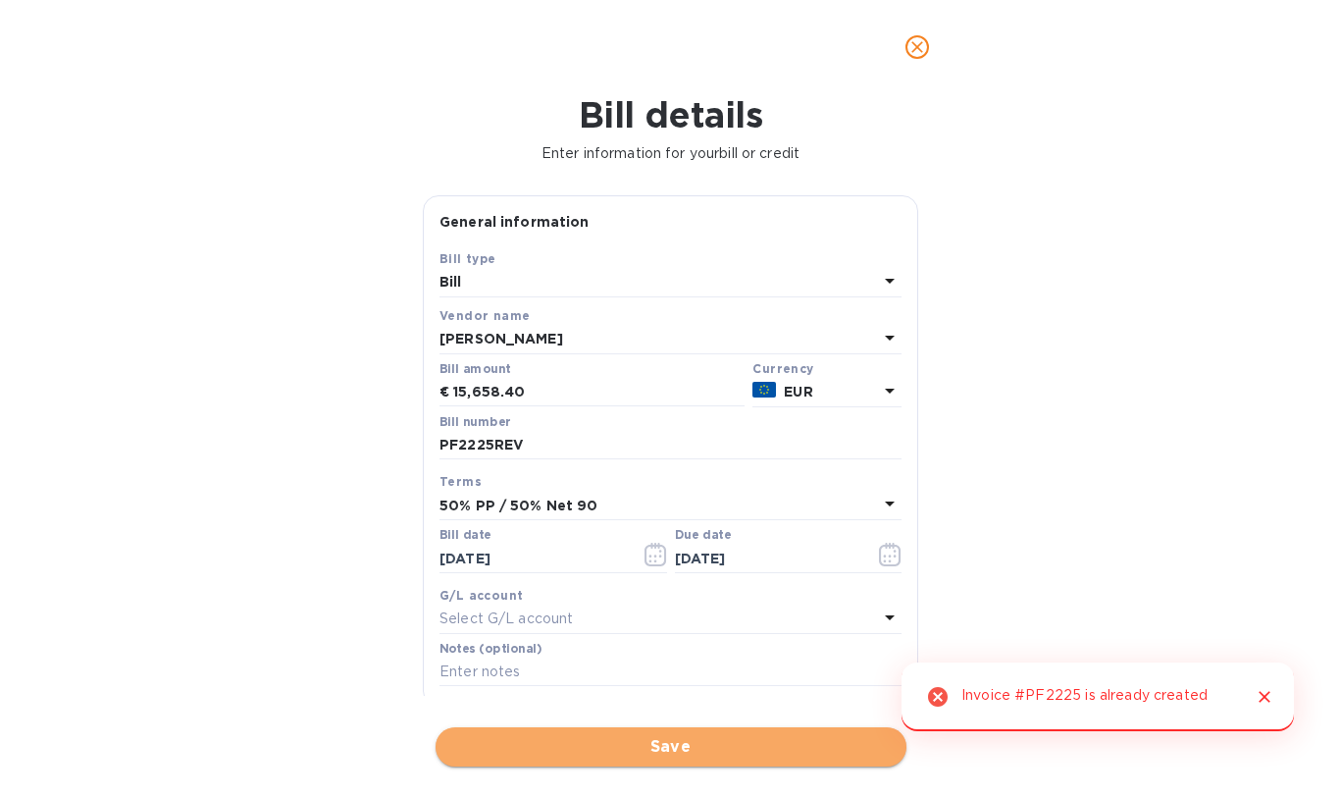
click at [638, 735] on span "Save" at bounding box center [671, 747] width 440 height 24
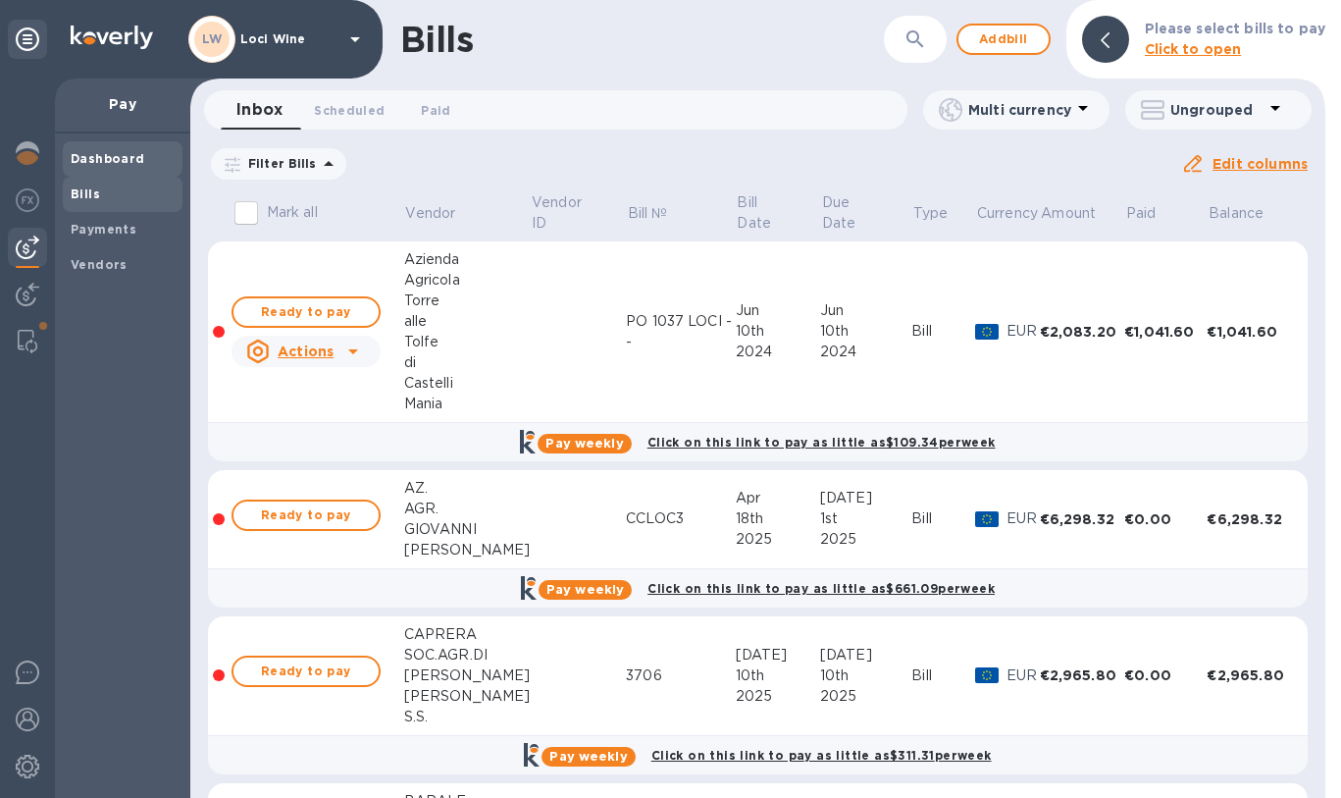
click at [83, 165] on b "Dashboard" at bounding box center [108, 158] width 75 height 15
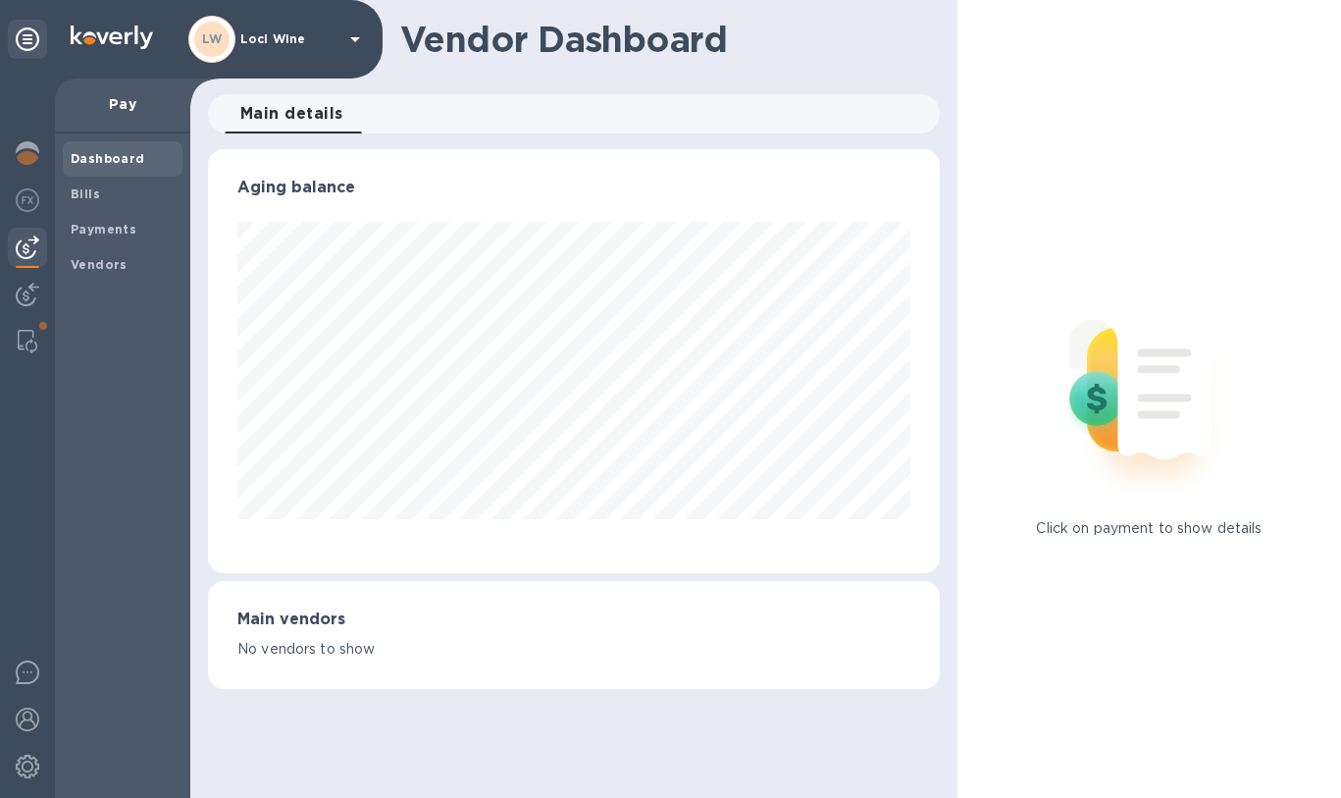
scroll to position [980697, 980397]
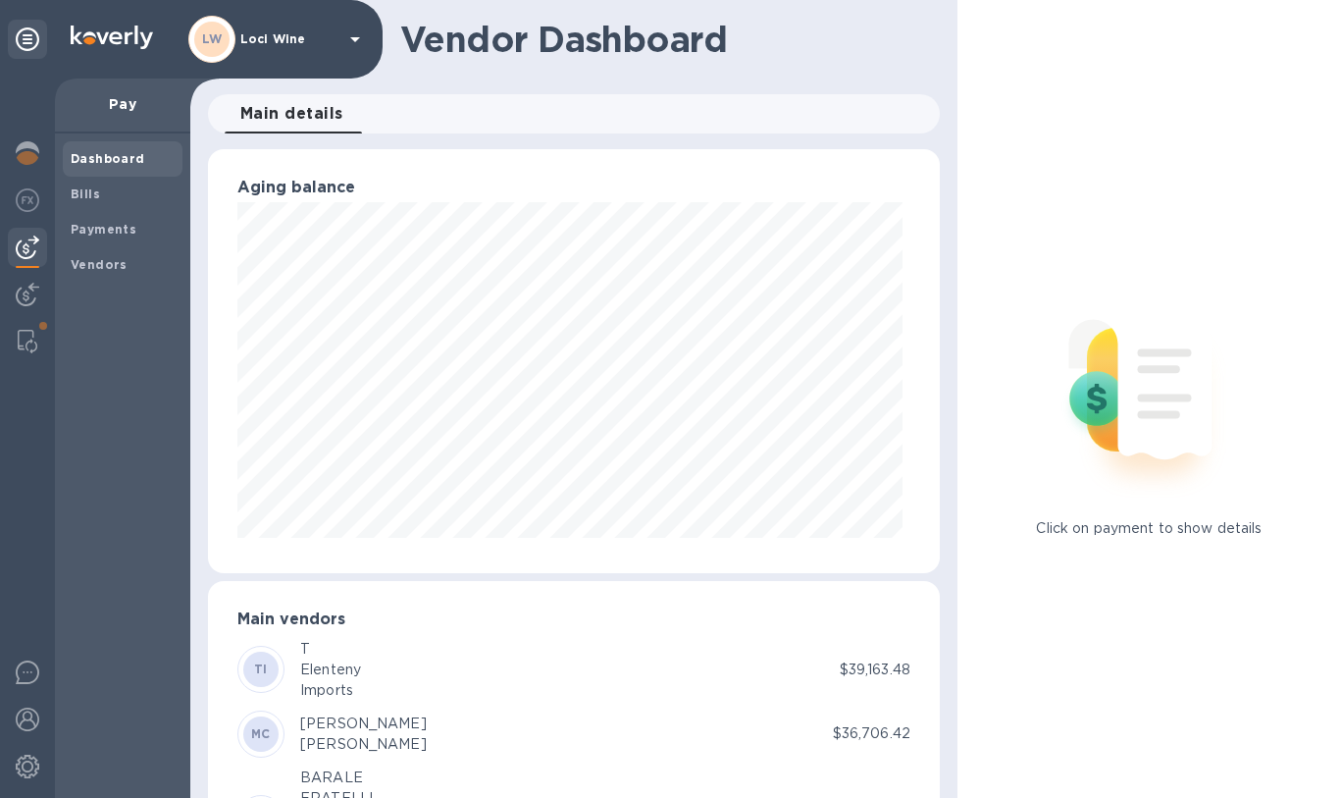
click at [78, 37] on img at bounding box center [112, 38] width 82 height 24
click at [84, 2] on div "LW Loci Wine" at bounding box center [191, 39] width 383 height 78
